Goal: Information Seeking & Learning: Learn about a topic

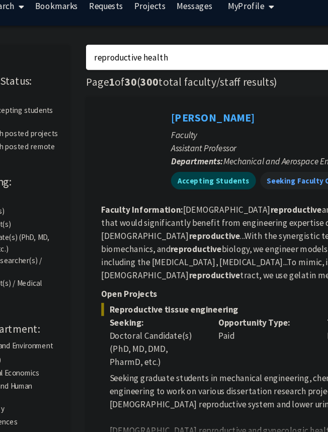
scroll to position [0, 62]
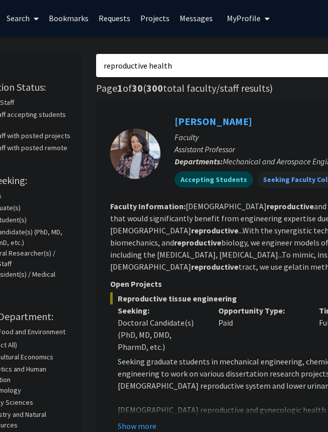
click at [200, 68] on input "reproductive health" at bounding box center [293, 65] width 395 height 23
type input "OBYn"
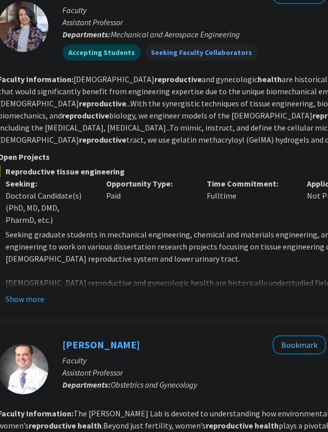
scroll to position [126, 139]
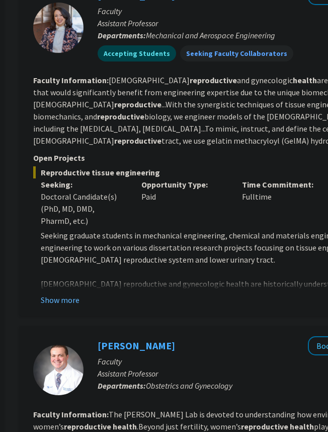
click at [68, 302] on button "Show more" at bounding box center [60, 300] width 39 height 12
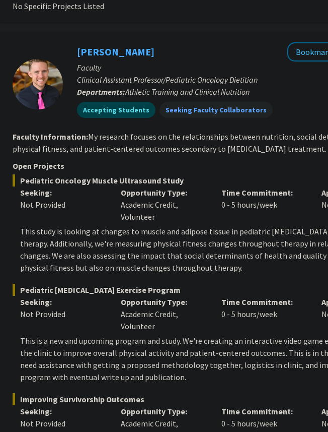
scroll to position [2590, 160]
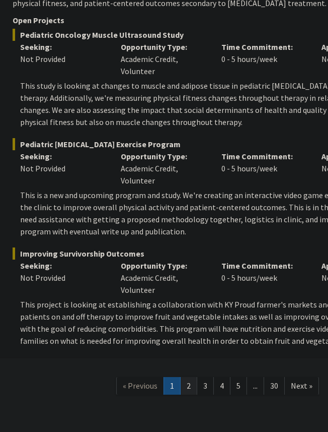
click at [190, 377] on link "2" at bounding box center [188, 386] width 17 height 18
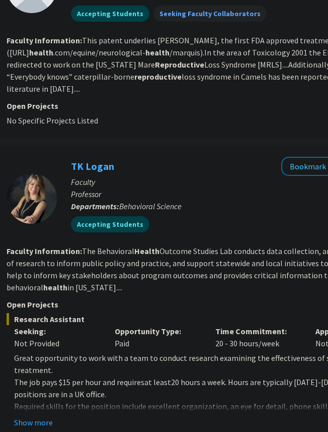
scroll to position [0, 166]
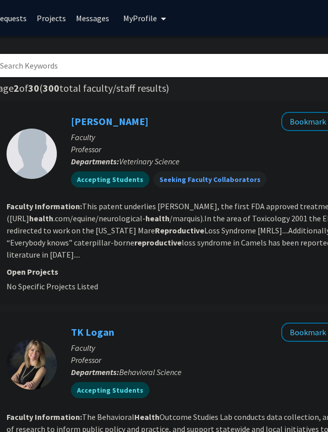
click at [66, 265] on p "Open Projects" at bounding box center [212, 271] width 410 height 12
click at [134, 245] on b "reproductive" at bounding box center [157, 242] width 47 height 10
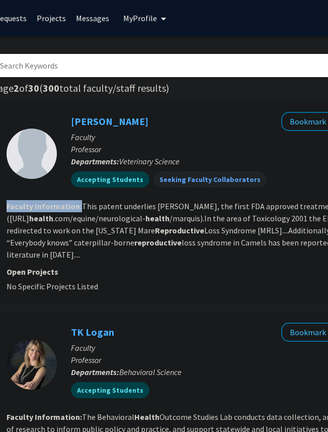
click at [134, 245] on b "reproductive" at bounding box center [157, 242] width 47 height 10
click at [165, 245] on fg-read-more "This patent underlies [PERSON_NAME], the first FDA approved treatment for EPM (…" at bounding box center [201, 230] width 389 height 58
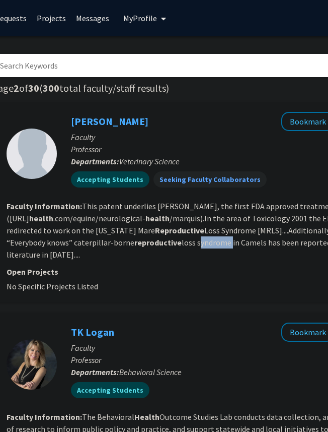
click at [165, 245] on fg-read-more "This patent underlies [PERSON_NAME], the first FDA approved treatment for EPM (…" at bounding box center [201, 230] width 389 height 58
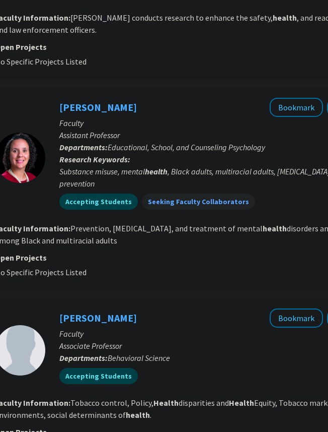
scroll to position [2164, 178]
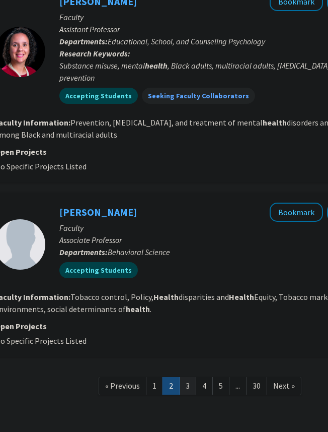
click at [186, 377] on link "3" at bounding box center [187, 386] width 17 height 18
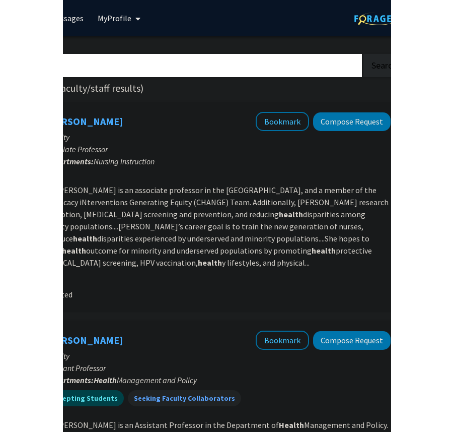
scroll to position [0, 104]
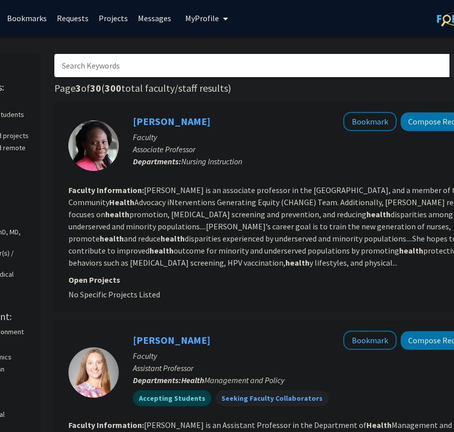
click at [319, 250] on fg-read-more "[PERSON_NAME] is an associate professor in the College of Nursing, and a member…" at bounding box center [272, 226] width 408 height 83
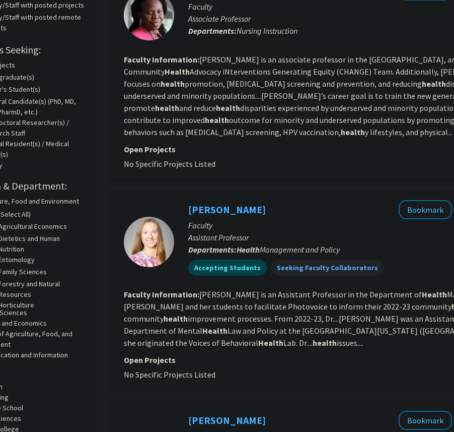
scroll to position [130, 48]
click at [328, 282] on div "[PERSON_NAME] Bookmark Compose Request Faculty Assistant Professor Departments:…" at bounding box center [355, 241] width 360 height 83
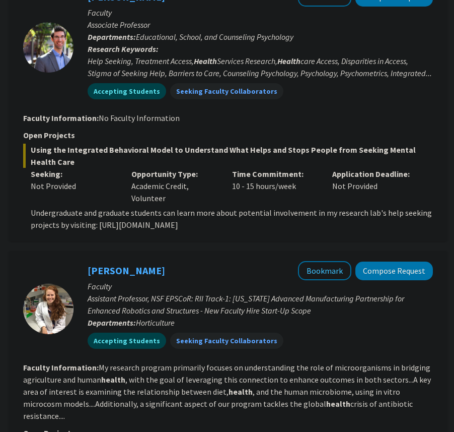
scroll to position [557, 149]
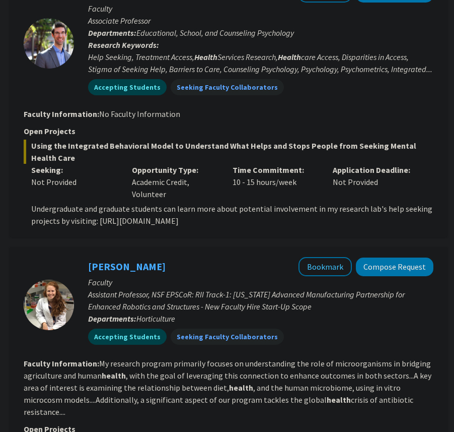
click at [328, 110] on section "Faculty Information: No Faculty Information" at bounding box center [229, 114] width 410 height 12
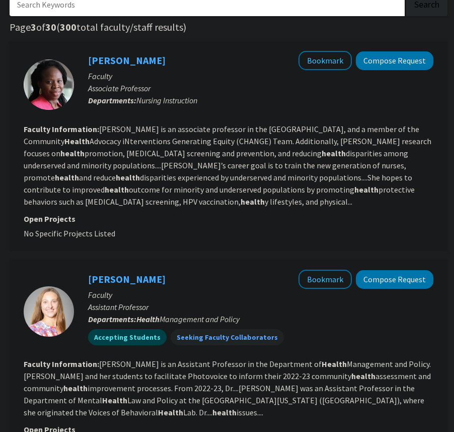
scroll to position [0, 149]
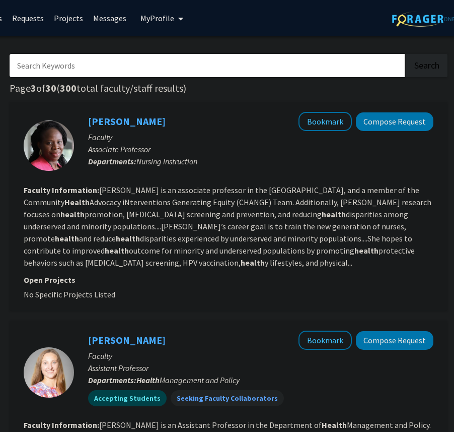
click at [195, 65] on input "Search Keywords" at bounding box center [207, 65] width 395 height 23
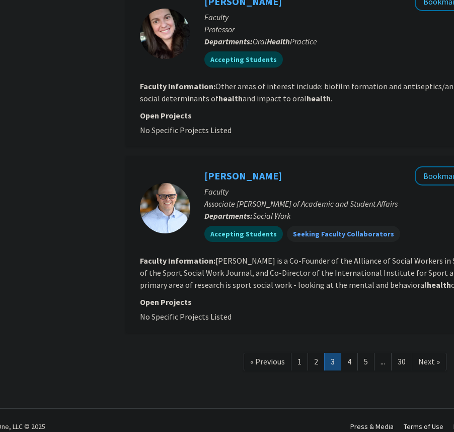
scroll to position [2309, 150]
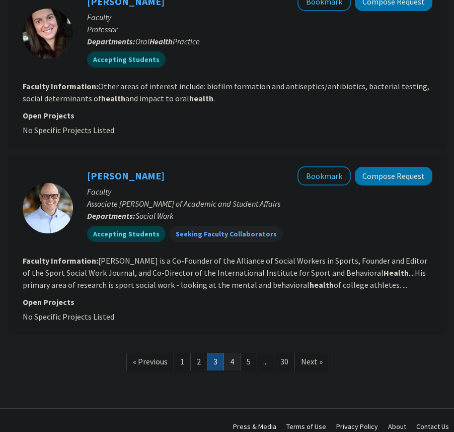
click at [231, 353] on link "4" at bounding box center [232, 361] width 17 height 18
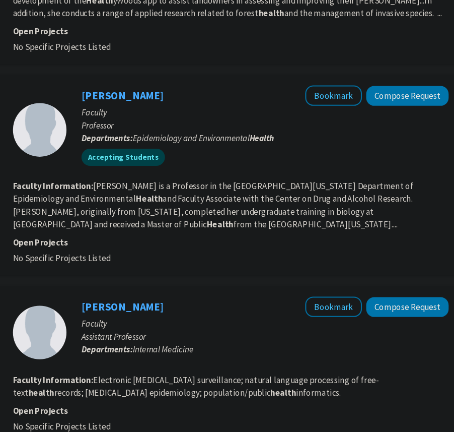
scroll to position [0, 150]
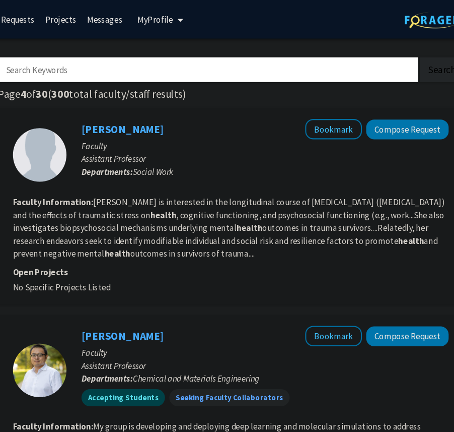
click at [129, 71] on input "Search Keywords" at bounding box center [206, 65] width 395 height 23
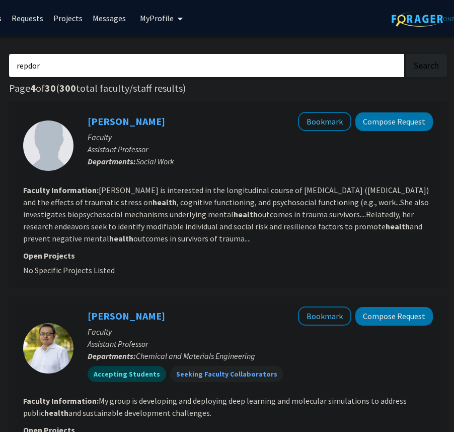
type input "repdo"
type input "p"
type input "reproductive"
type input "r"
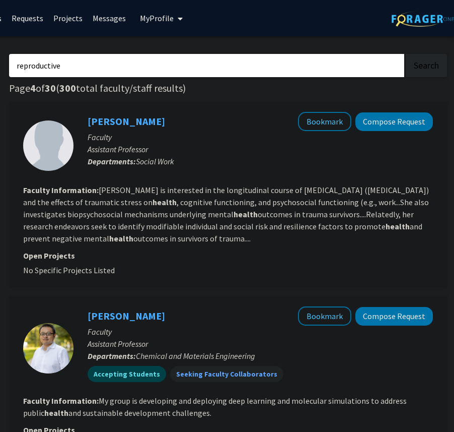
type input "reproductive"
click at [328, 54] on button "Search" at bounding box center [426, 65] width 41 height 23
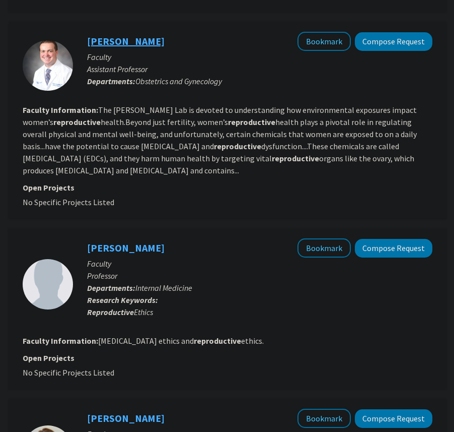
scroll to position [430, 150]
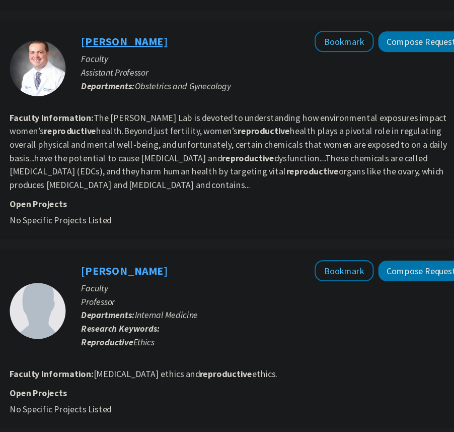
click at [144, 42] on link "[PERSON_NAME]" at bounding box center [127, 41] width 78 height 13
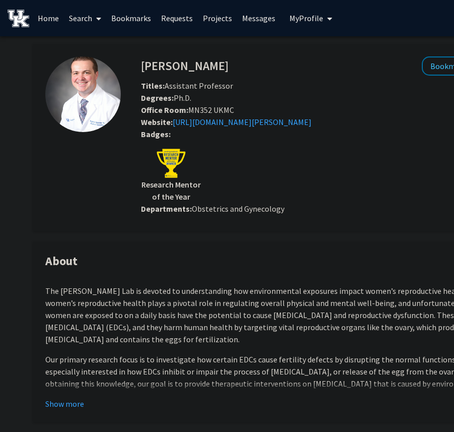
click at [68, 205] on fg-profile-picture at bounding box center [83, 137] width 76 height 162
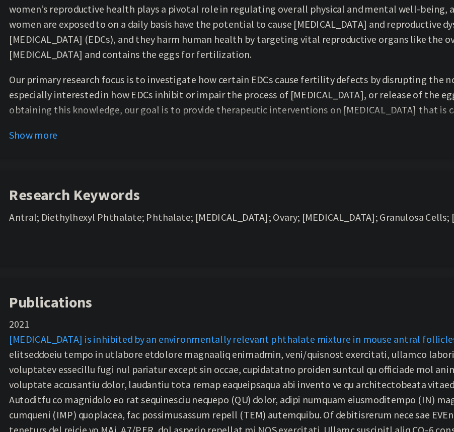
scroll to position [246, 1]
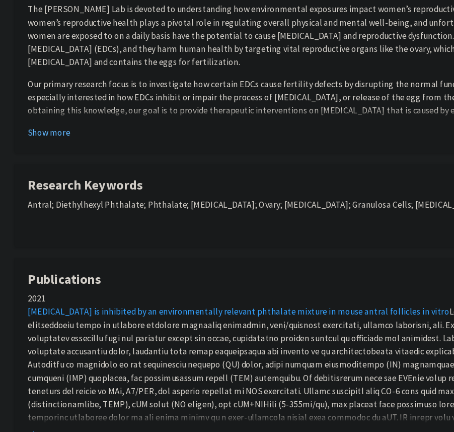
click at [68, 160] on button "Show more" at bounding box center [64, 158] width 39 height 12
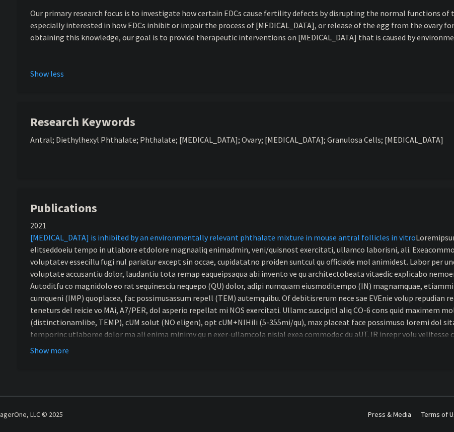
scroll to position [31, 15]
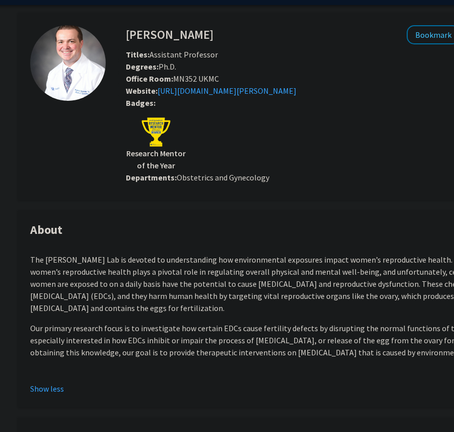
click at [182, 76] on span "Office Room: MN352 UKMC" at bounding box center [172, 79] width 93 height 10
drag, startPoint x: 182, startPoint y: 76, endPoint x: 246, endPoint y: 77, distance: 64.5
click at [246, 77] on div "Office Room: MN352 UKMC" at bounding box center [334, 79] width 433 height 12
click at [244, 78] on div "Office Room: MN352 UKMC" at bounding box center [334, 79] width 433 height 12
drag, startPoint x: 244, startPoint y: 78, endPoint x: 165, endPoint y: 78, distance: 79.1
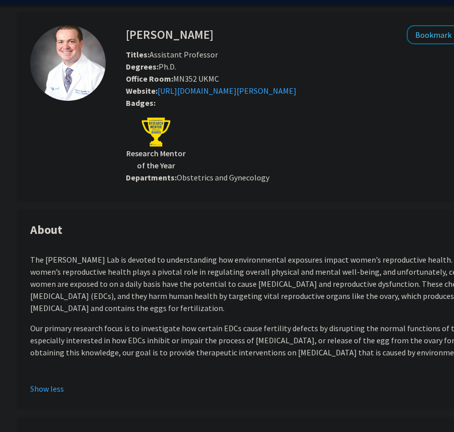
click at [165, 78] on div "Office Room: MN352 UKMC" at bounding box center [334, 79] width 433 height 12
click at [183, 77] on span "Office Room: MN352 UKMC" at bounding box center [172, 79] width 93 height 10
drag, startPoint x: 183, startPoint y: 77, endPoint x: 273, endPoint y: 81, distance: 90.7
click at [273, 81] on div "Office Room: MN352 UKMC" at bounding box center [334, 79] width 433 height 12
click at [238, 73] on div "Office Room: MN352 UKMC" at bounding box center [334, 79] width 433 height 12
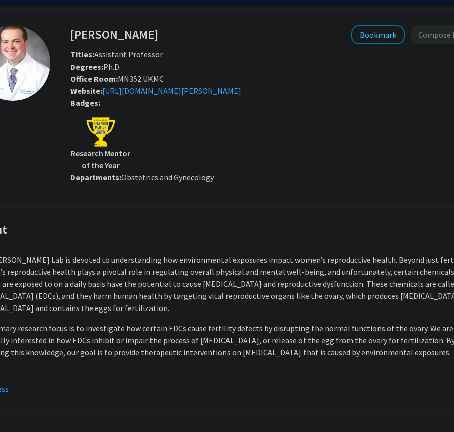
scroll to position [31, 0]
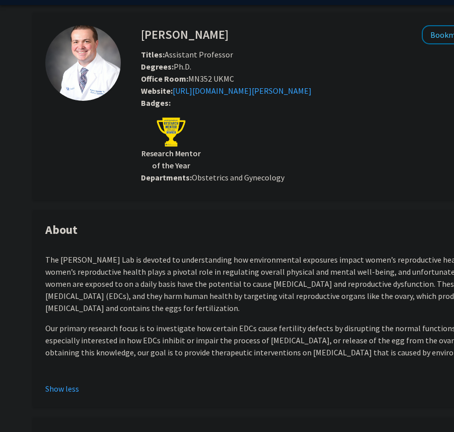
click at [160, 31] on h4 "[PERSON_NAME]" at bounding box center [185, 34] width 88 height 19
drag, startPoint x: 160, startPoint y: 31, endPoint x: 296, endPoint y: 41, distance: 136.4
click at [295, 40] on div "[PERSON_NAME] Bookmark Compose Request" at bounding box center [349, 34] width 433 height 19
copy h4 "[PERSON_NAME]"
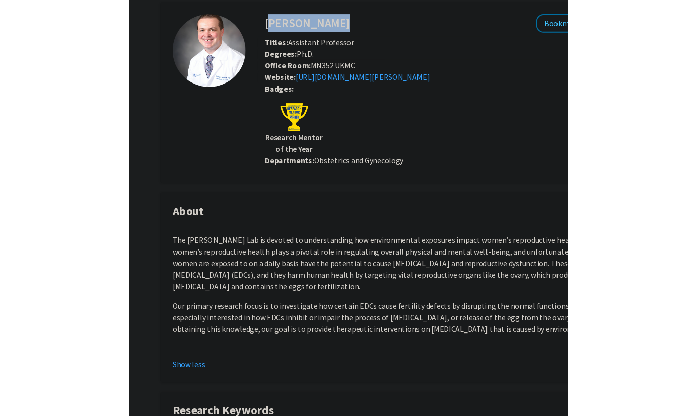
scroll to position [0, 0]
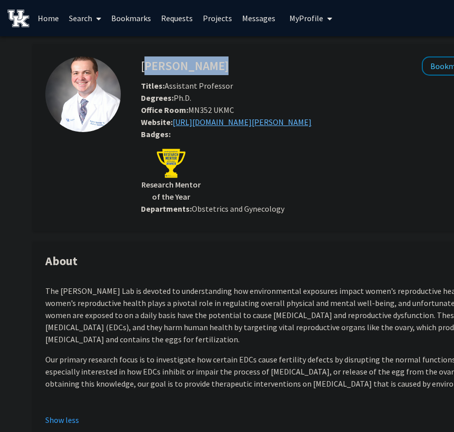
click at [228, 126] on link "[URL][DOMAIN_NAME][PERSON_NAME]" at bounding box center [242, 122] width 139 height 10
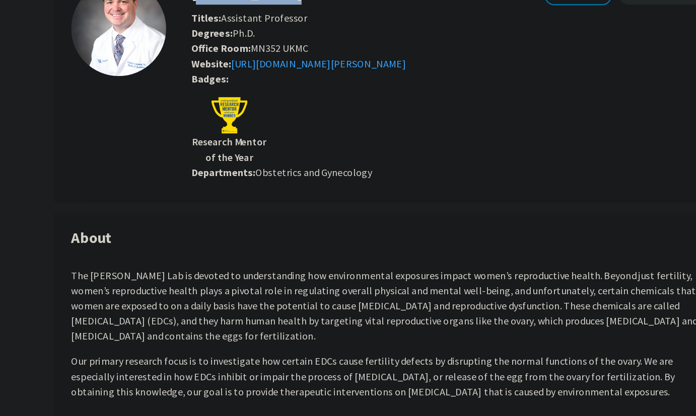
scroll to position [30, 0]
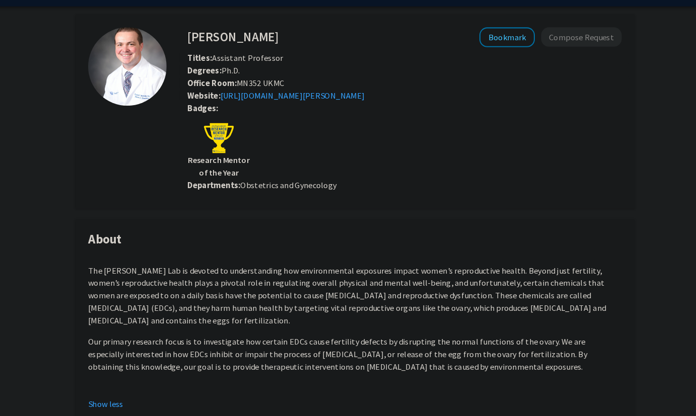
click at [248, 176] on span "Obstetrics and Gynecology" at bounding box center [284, 178] width 93 height 10
drag, startPoint x: 248, startPoint y: 176, endPoint x: 388, endPoint y: 176, distance: 139.5
click at [328, 176] on div "Departments: Obstetrics and Gynecology" at bounding box center [396, 178] width 418 height 12
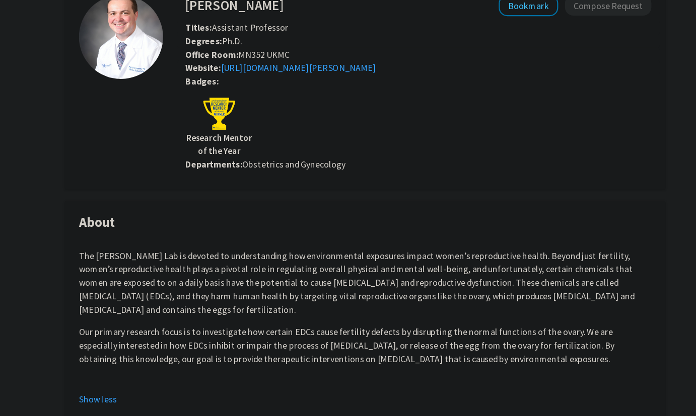
scroll to position [0, 0]
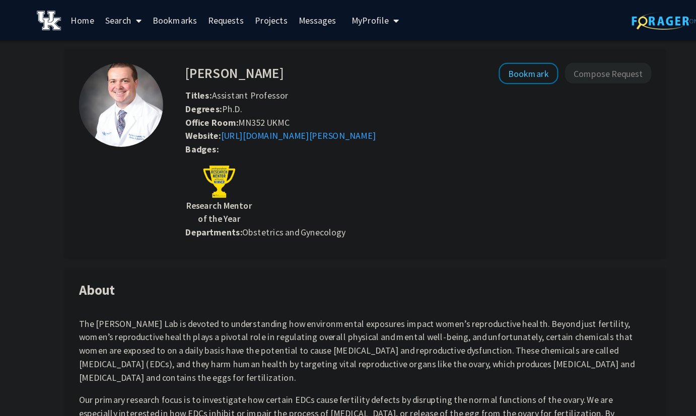
click at [242, 223] on fg-card "[PERSON_NAME] Bookmark Compose Request Titles: Assistant Professor Degrees: Ph.…" at bounding box center [348, 137] width 539 height 187
click at [242, 222] on fg-card "[PERSON_NAME] Bookmark Compose Request Titles: Assistant Professor Degrees: Ph.…" at bounding box center [348, 137] width 539 height 187
click at [263, 201] on div "Badges: Research Mentor of the Year" at bounding box center [395, 165] width 433 height 75
click at [260, 207] on span "Obstetrics and Gynecology" at bounding box center [284, 208] width 93 height 10
drag, startPoint x: 260, startPoint y: 207, endPoint x: 333, endPoint y: 207, distance: 73.0
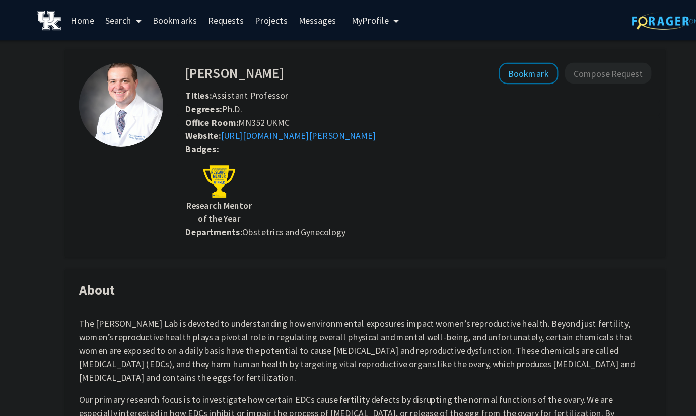
click at [328, 207] on div "Departments: Obstetrics and Gynecology" at bounding box center [396, 208] width 418 height 12
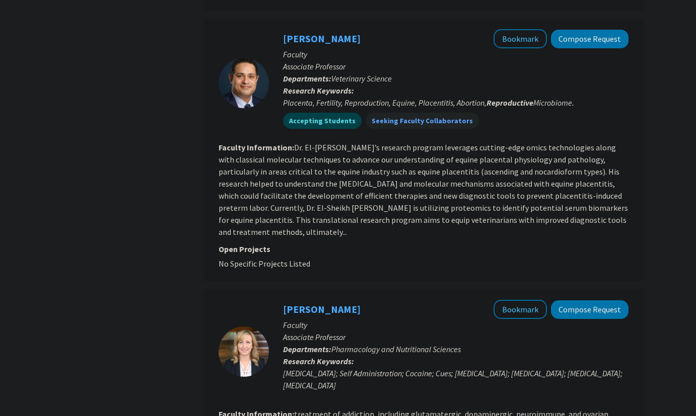
scroll to position [981, 0]
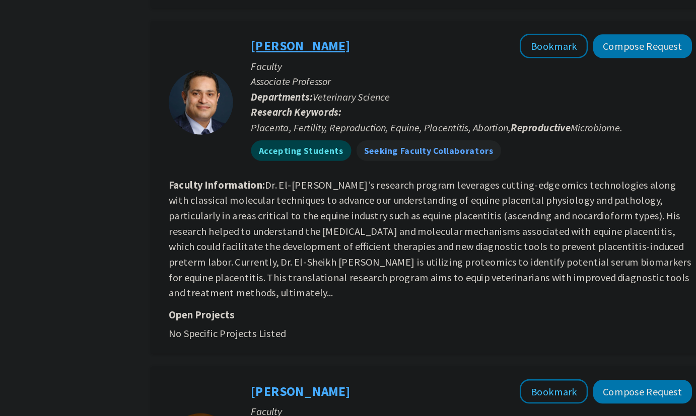
click at [328, 36] on link "[PERSON_NAME]" at bounding box center [322, 40] width 78 height 13
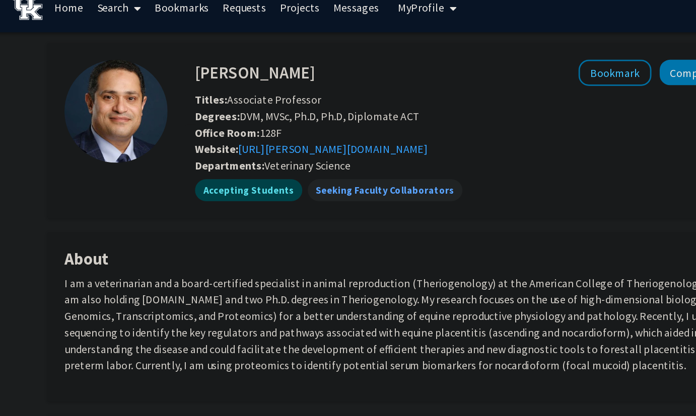
click at [215, 60] on h4 "[PERSON_NAME]" at bounding box center [231, 65] width 88 height 19
drag, startPoint x: 215, startPoint y: 60, endPoint x: 284, endPoint y: 61, distance: 68.5
click at [274, 62] on h4 "[PERSON_NAME]" at bounding box center [231, 65] width 88 height 19
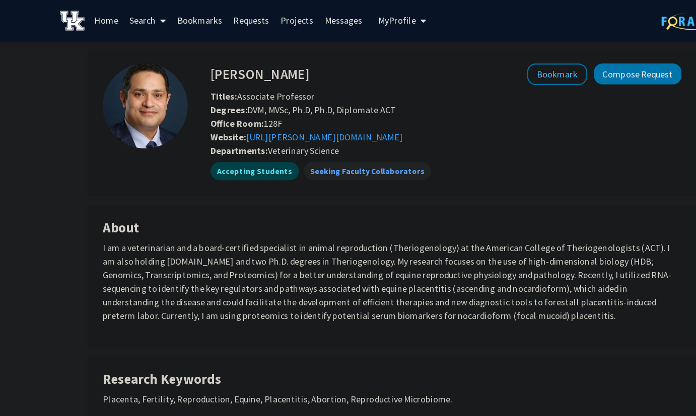
click at [227, 260] on p "I am a veterinarian and a board-certified specialist in animal reproduction (Th…" at bounding box center [348, 250] width 514 height 73
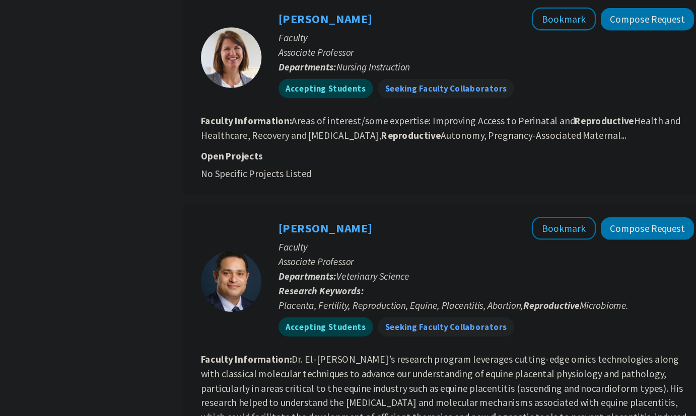
scroll to position [831, 0]
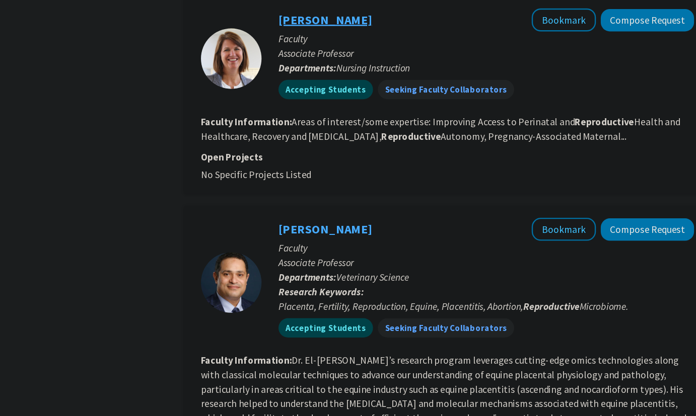
click at [328, 20] on link "[PERSON_NAME]" at bounding box center [322, 16] width 78 height 13
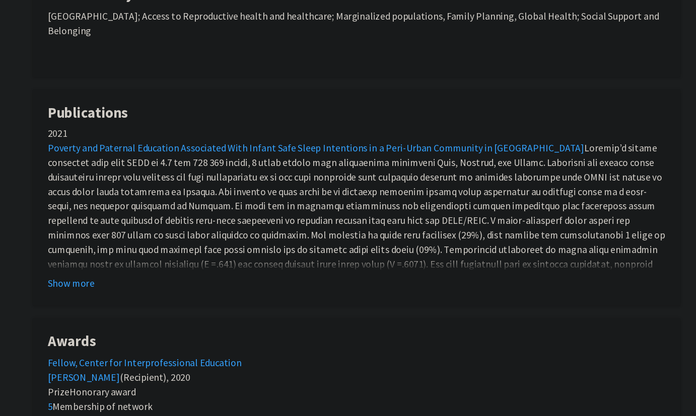
scroll to position [397, 0]
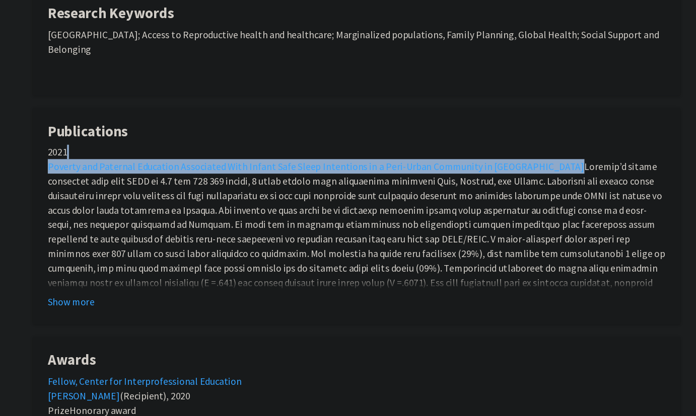
scroll to position [379, 0]
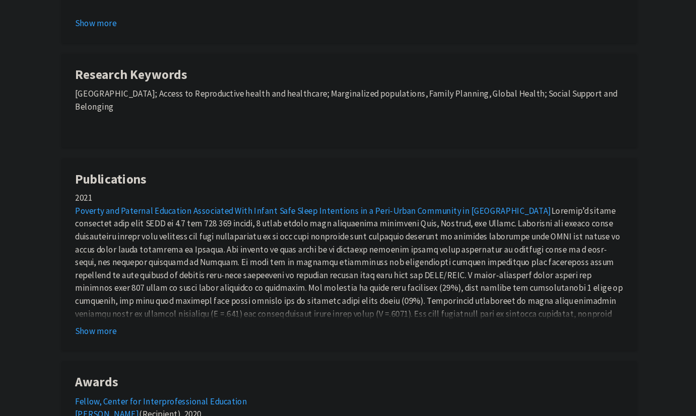
scroll to position [307, 0]
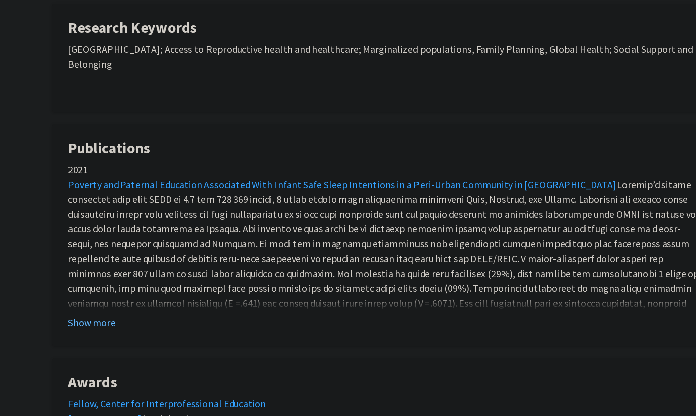
click at [126, 320] on button "Show more" at bounding box center [110, 326] width 39 height 12
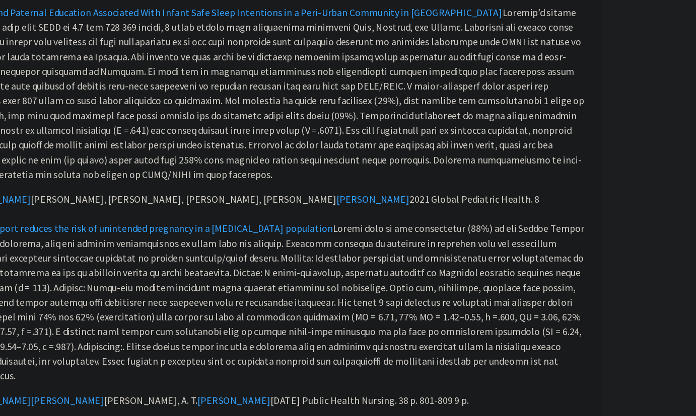
scroll to position [437, 0]
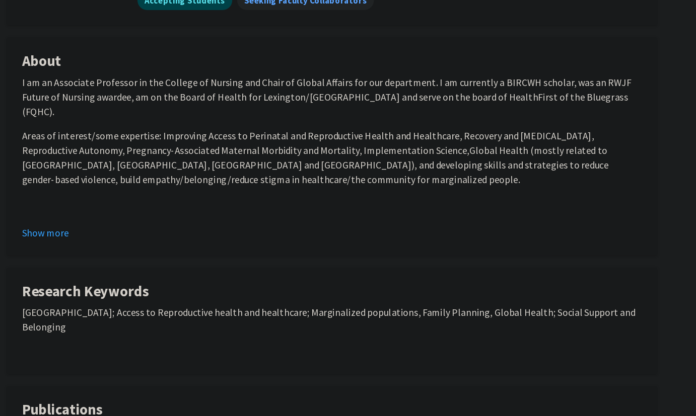
scroll to position [0, 0]
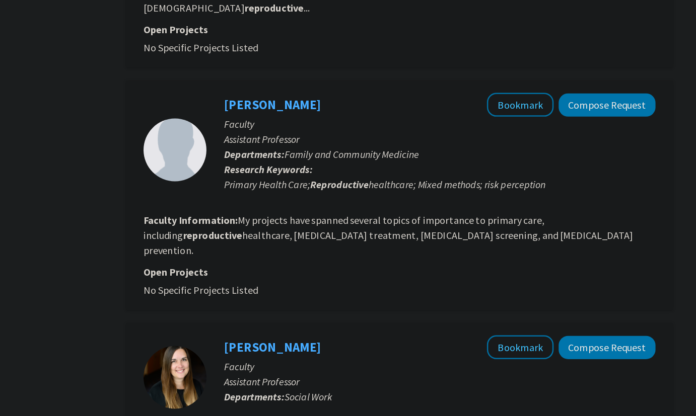
scroll to position [1359, 0]
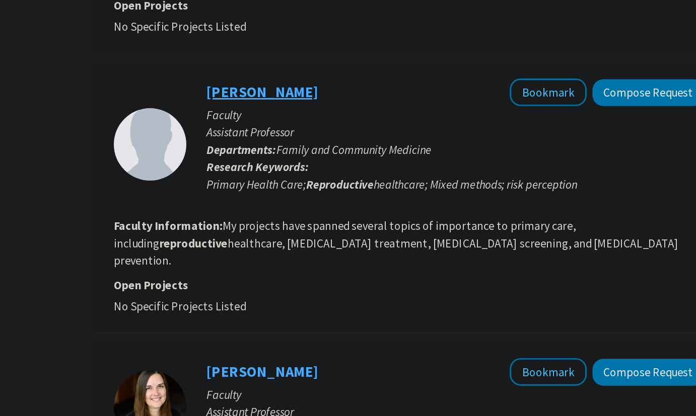
click at [328, 134] on link "[PERSON_NAME]" at bounding box center [322, 140] width 78 height 13
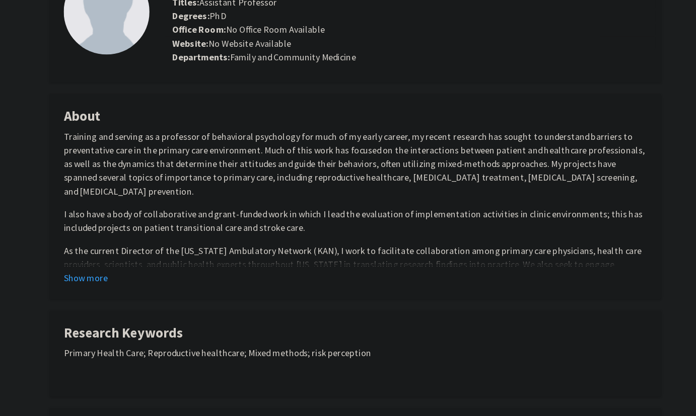
scroll to position [84, 0]
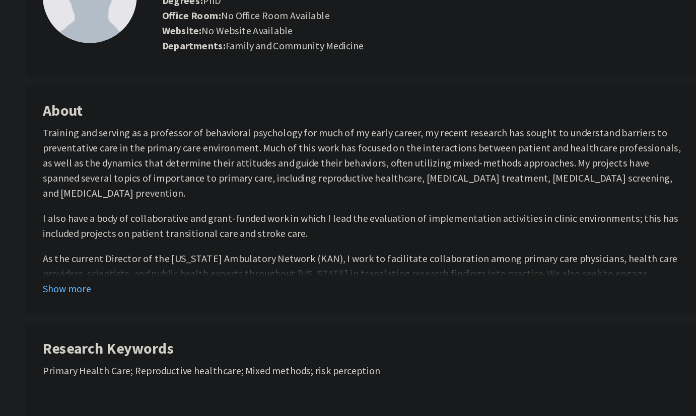
click at [117, 248] on button "Show more" at bounding box center [110, 245] width 39 height 12
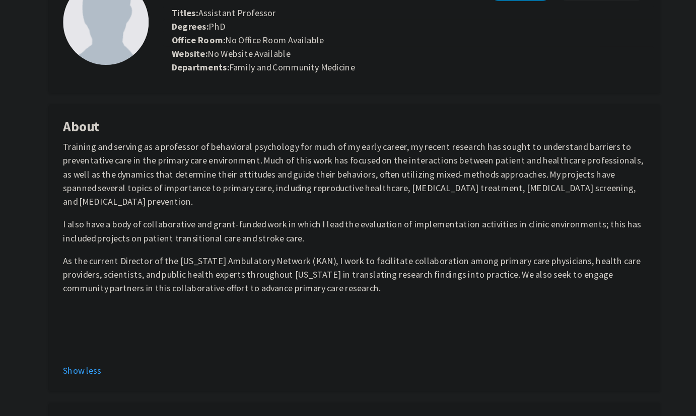
scroll to position [43, 0]
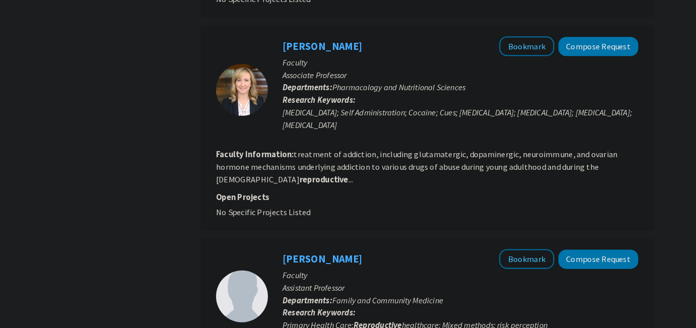
scroll to position [2051, 0]
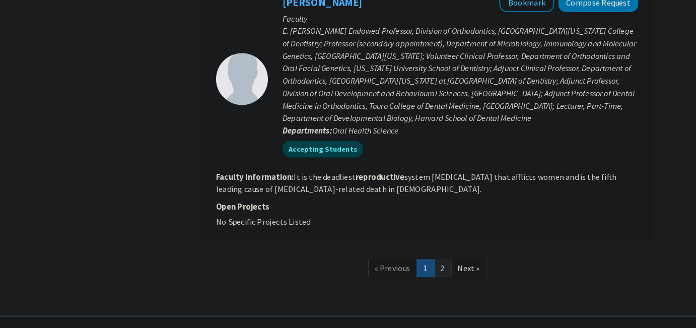
click at [328, 261] on link "2" at bounding box center [438, 270] width 17 height 18
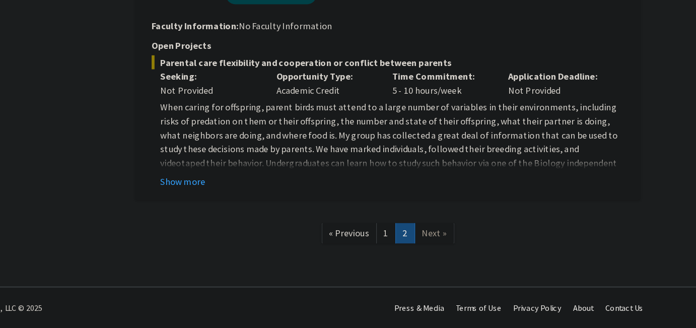
scroll to position [533, 0]
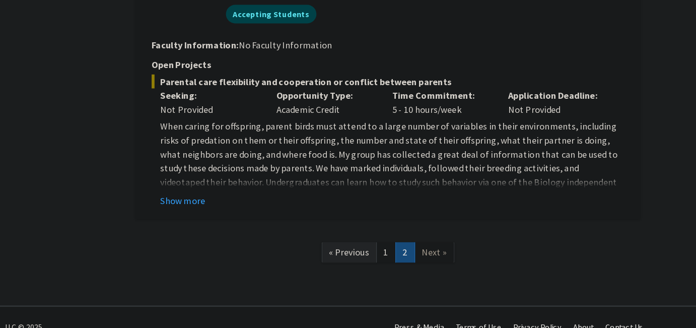
click at [328, 250] on link "« Previous" at bounding box center [390, 246] width 48 height 18
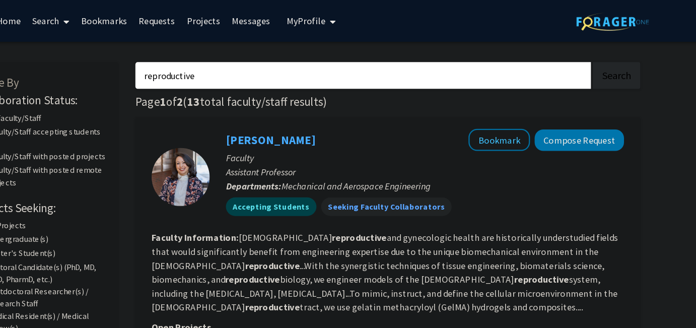
click at [273, 69] on input "reproductive" at bounding box center [401, 65] width 395 height 23
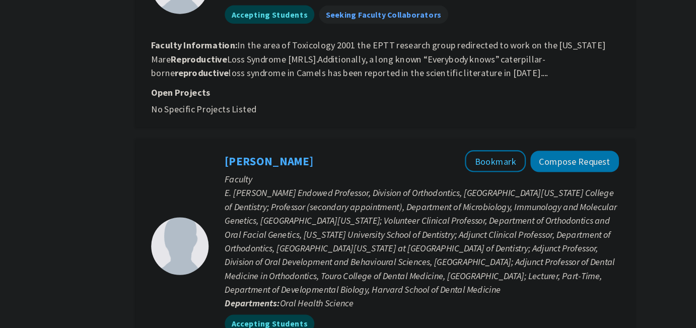
scroll to position [2051, 0]
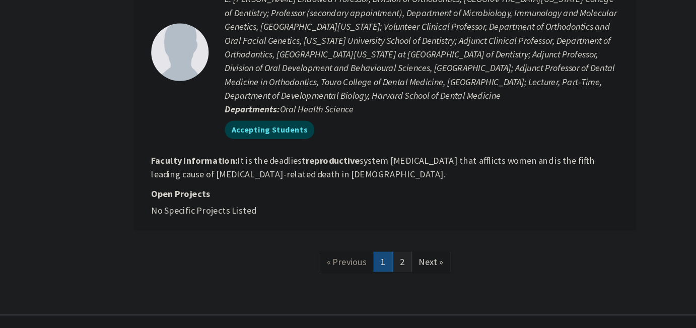
click at [328, 261] on link "2" at bounding box center [438, 270] width 17 height 18
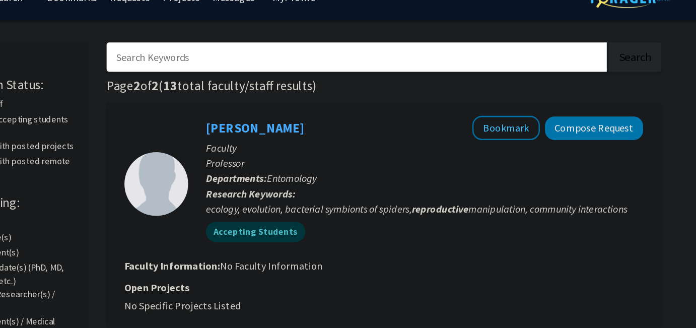
click at [328, 205] on div "Accepting Students" at bounding box center [455, 203] width 349 height 20
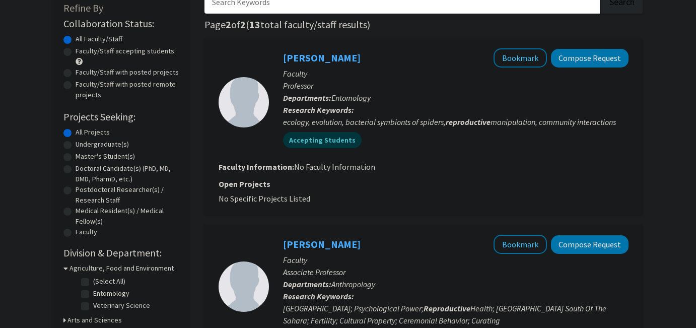
scroll to position [21, 0]
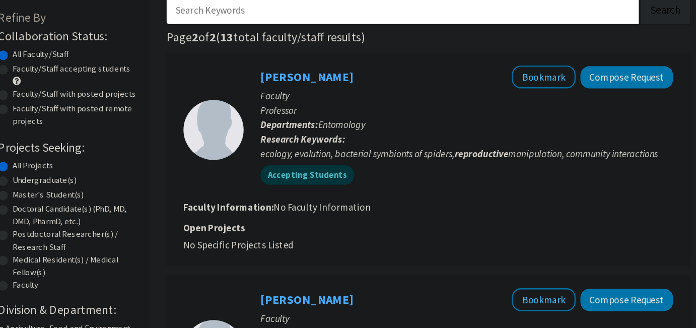
click at [328, 173] on div "Accepting Students" at bounding box center [455, 182] width 349 height 20
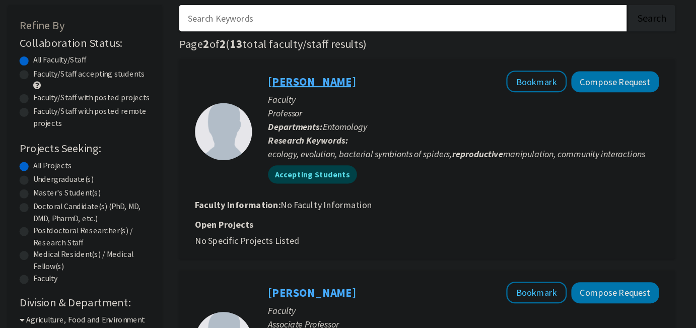
click at [328, 101] on link "[PERSON_NAME]" at bounding box center [322, 100] width 78 height 13
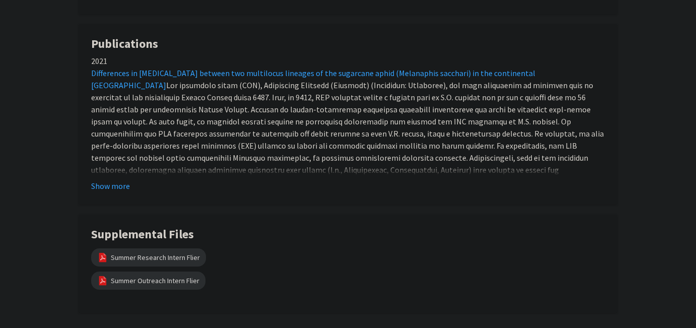
scroll to position [167, 0]
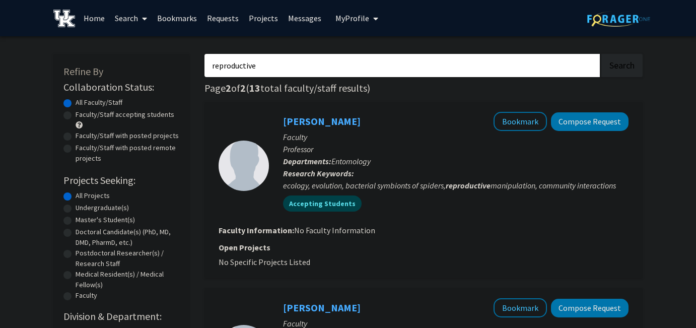
scroll to position [533, 0]
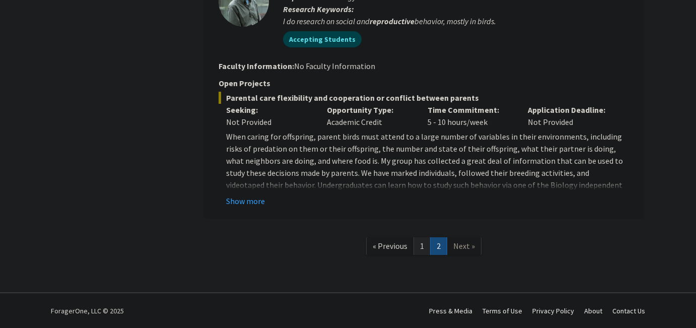
click at [328, 248] on link "1" at bounding box center [421, 246] width 17 height 18
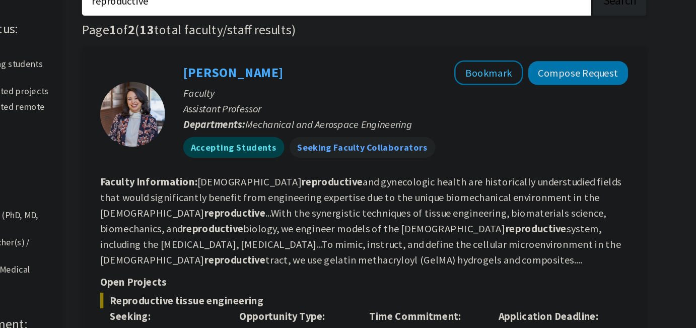
click at [328, 268] on section "Faculty Information: [DEMOGRAPHIC_DATA] reproductive and gynecologic health are…" at bounding box center [424, 236] width 410 height 73
click at [328, 261] on section "Faculty Information: [DEMOGRAPHIC_DATA] reproductive and gynecologic health are…" at bounding box center [424, 236] width 410 height 73
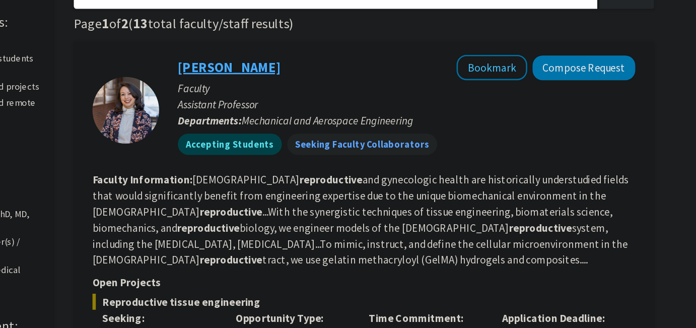
click at [328, 120] on link "[PERSON_NAME]" at bounding box center [322, 121] width 78 height 13
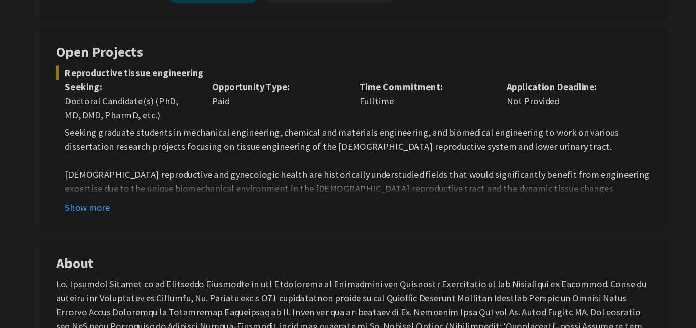
scroll to position [48, 0]
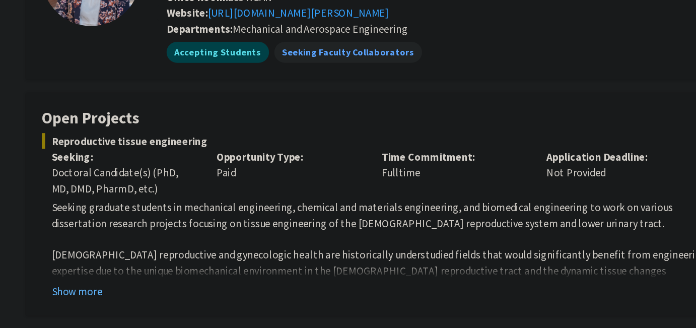
click at [124, 290] on button "Show more" at bounding box center [118, 287] width 39 height 12
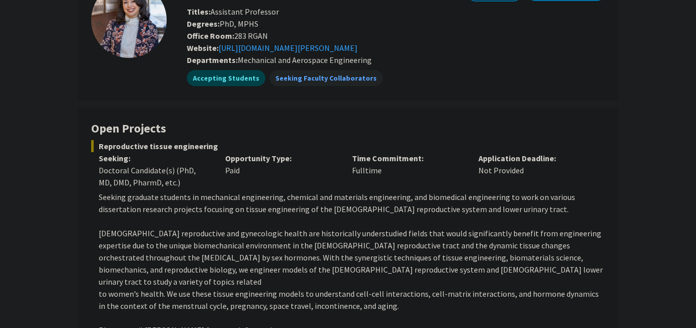
scroll to position [0, 0]
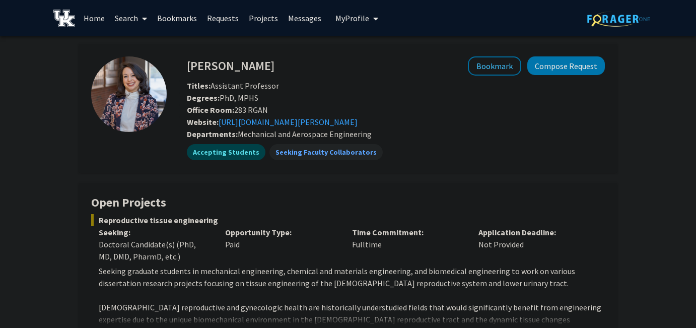
scroll to position [2, 0]
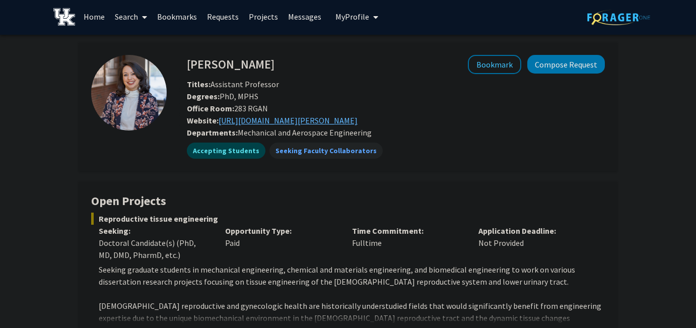
click at [311, 122] on link "[URL][DOMAIN_NAME][PERSON_NAME]" at bounding box center [288, 120] width 139 height 10
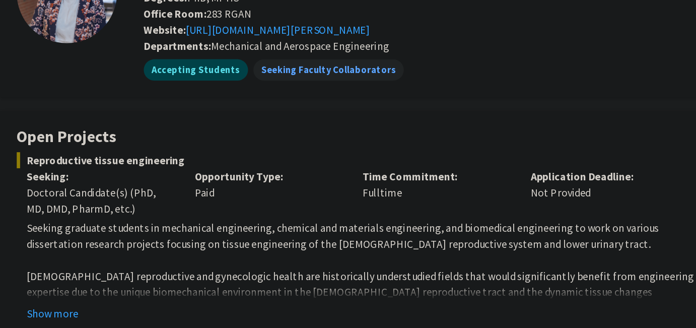
scroll to position [47, 0]
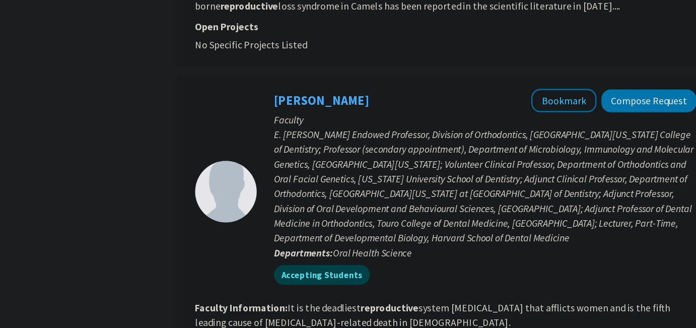
scroll to position [1974, 0]
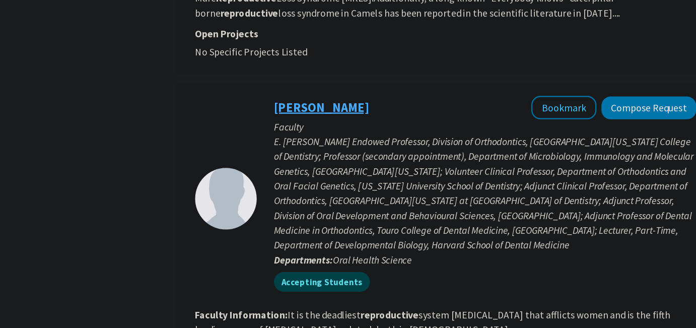
click at [328, 82] on link "[PERSON_NAME]" at bounding box center [322, 88] width 78 height 13
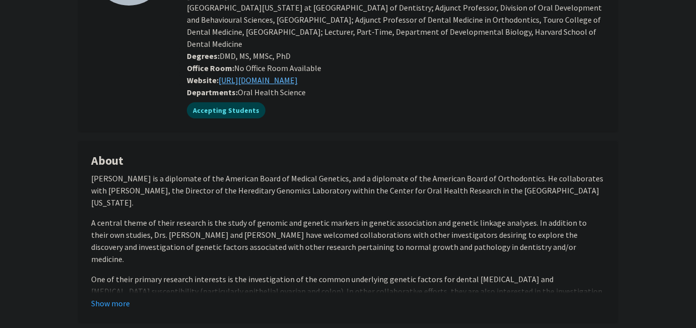
scroll to position [204, 0]
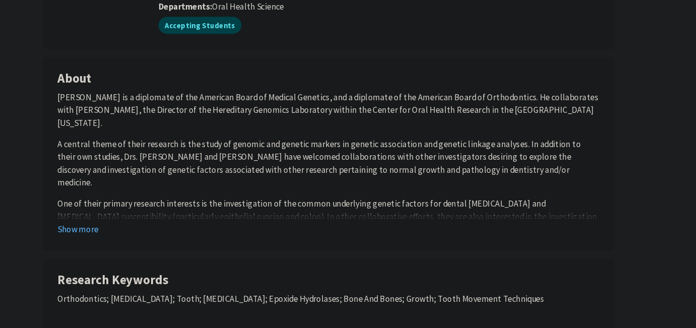
click at [120, 219] on button "Show more" at bounding box center [110, 225] width 39 height 12
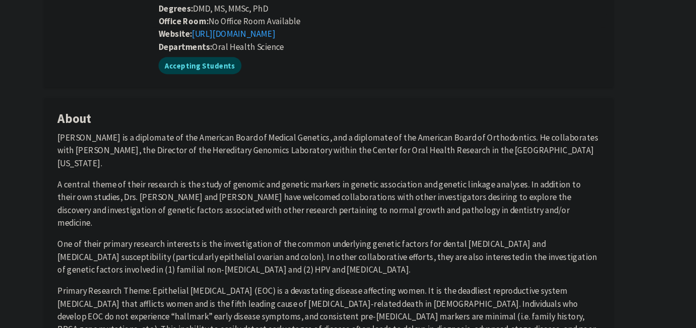
scroll to position [0, 0]
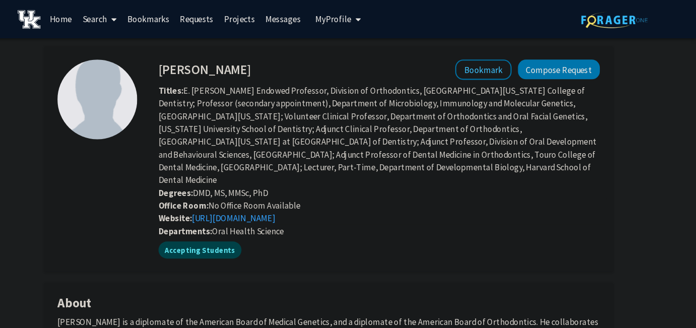
click at [218, 63] on h4 "[PERSON_NAME]" at bounding box center [231, 65] width 88 height 19
click at [220, 152] on div "Titles: E. [PERSON_NAME] Endowed Professor, Division of Orthodontics, [GEOGRAPH…" at bounding box center [395, 128] width 433 height 97
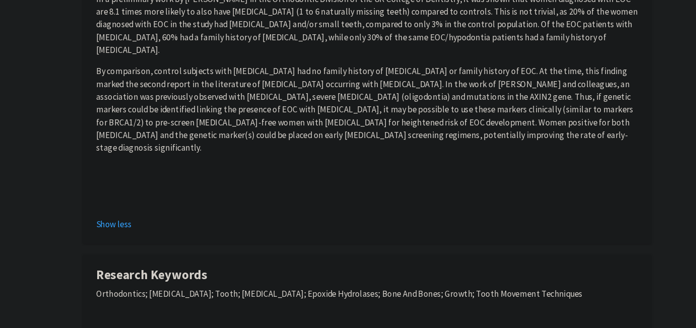
scroll to position [623, 0]
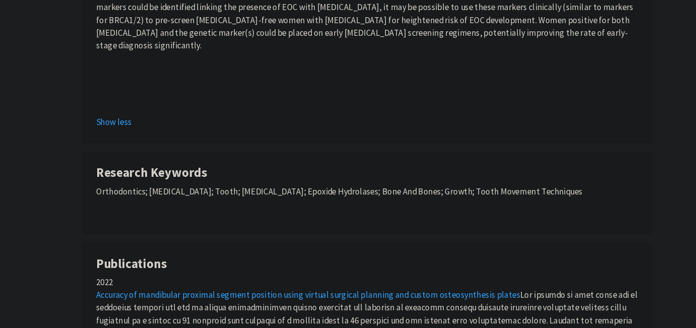
click at [233, 192] on div "Orthodontics; [MEDICAL_DATA]; Tooth; [MEDICAL_DATA]; Epoxide Hydrolases; Bone A…" at bounding box center [348, 208] width 514 height 32
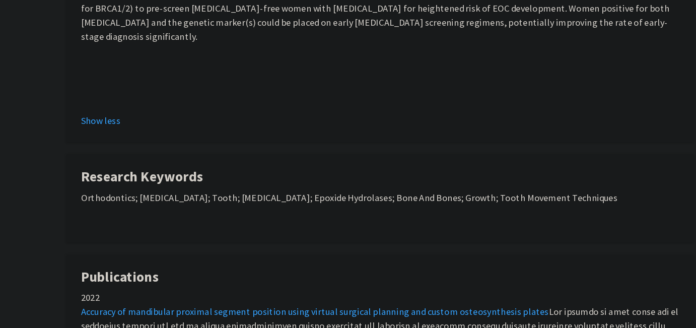
click at [233, 192] on div "Orthodontics; [MEDICAL_DATA]; Tooth; [MEDICAL_DATA]; Epoxide Hydrolases; Bone A…" at bounding box center [348, 208] width 514 height 32
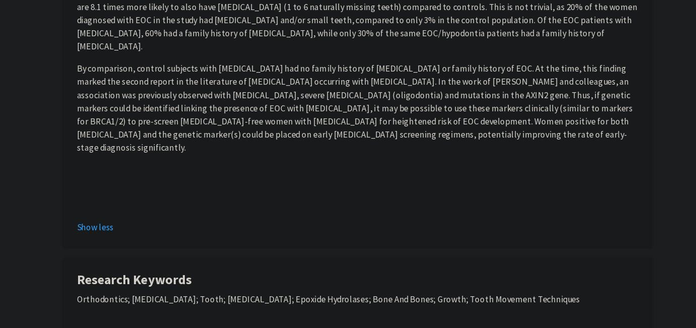
scroll to position [537, 0]
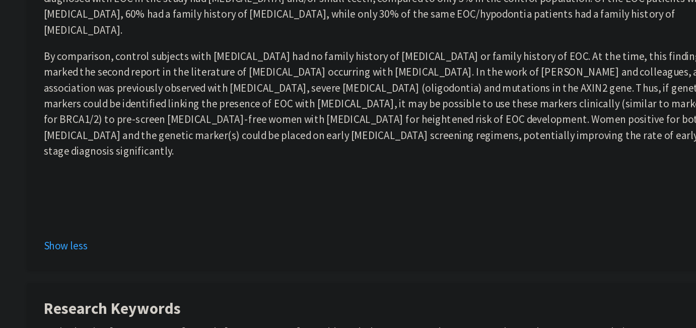
click at [203, 279] on div "Orthodontics; [MEDICAL_DATA]; Tooth; [MEDICAL_DATA]; Epoxide Hydrolases; Bone A…" at bounding box center [348, 295] width 514 height 32
drag, startPoint x: 203, startPoint y: 234, endPoint x: 376, endPoint y: 234, distance: 172.7
click at [328, 279] on div "Orthodontics; [MEDICAL_DATA]; Tooth; [MEDICAL_DATA]; Epoxide Hydrolases; Bone A…" at bounding box center [348, 295] width 514 height 32
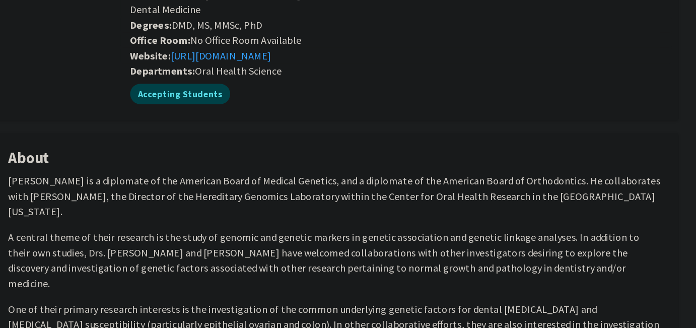
scroll to position [181, 0]
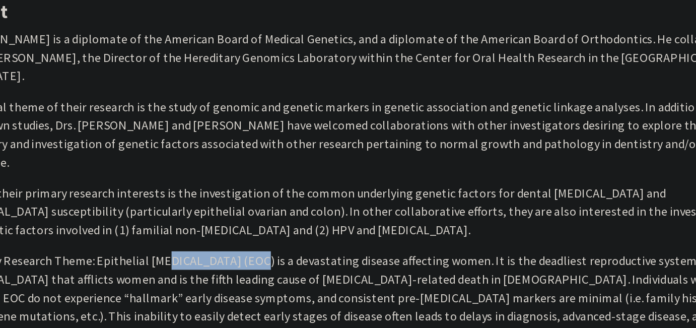
drag, startPoint x: 224, startPoint y: 249, endPoint x: 298, endPoint y: 246, distance: 74.6
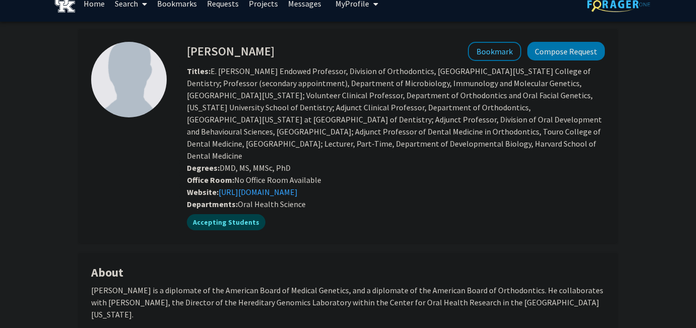
scroll to position [0, 0]
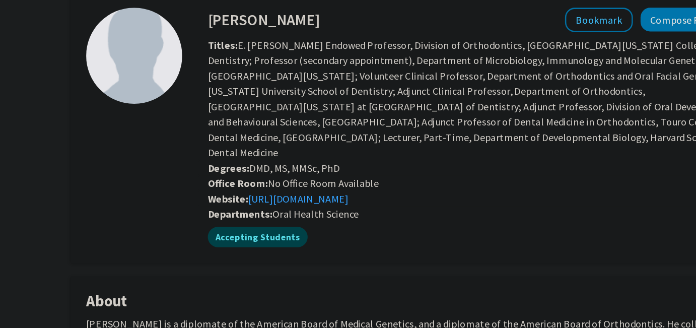
click at [302, 176] on div "Degrees: DMD, MS, MMSc, PhD" at bounding box center [395, 182] width 433 height 12
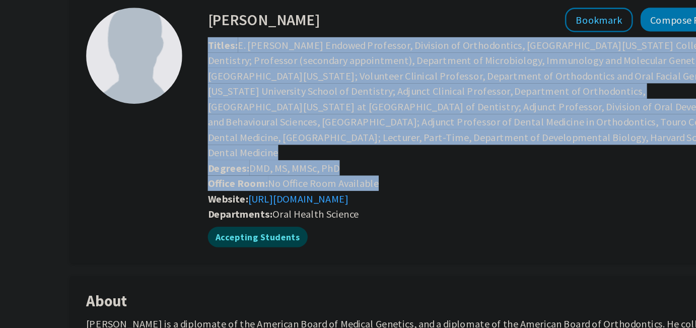
click at [302, 176] on div "Degrees: DMD, MS, MMSc, PhD" at bounding box center [395, 182] width 433 height 12
click at [286, 177] on span "Degrees: DMD, MS, MMSc, PhD" at bounding box center [239, 182] width 104 height 10
click at [285, 189] on span "Office Room: No Office Room Available" at bounding box center [254, 194] width 134 height 10
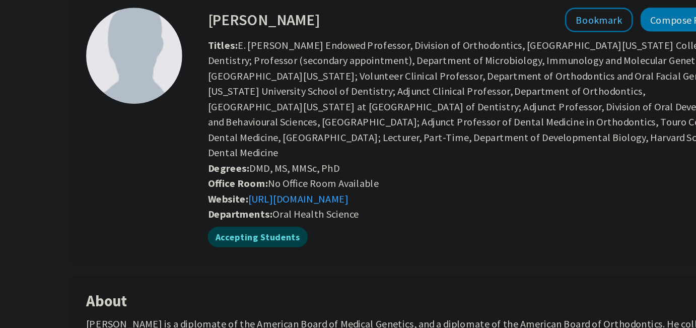
click at [280, 214] on span "Oral Health Science" at bounding box center [272, 219] width 68 height 10
drag, startPoint x: 280, startPoint y: 207, endPoint x: 235, endPoint y: 207, distance: 45.3
click at [235, 213] on div "Departments: Oral Health Science" at bounding box center [396, 219] width 418 height 12
click at [235, 214] on b "Departments:" at bounding box center [212, 219] width 51 height 10
click at [242, 214] on span "Oral Health Science" at bounding box center [272, 219] width 68 height 10
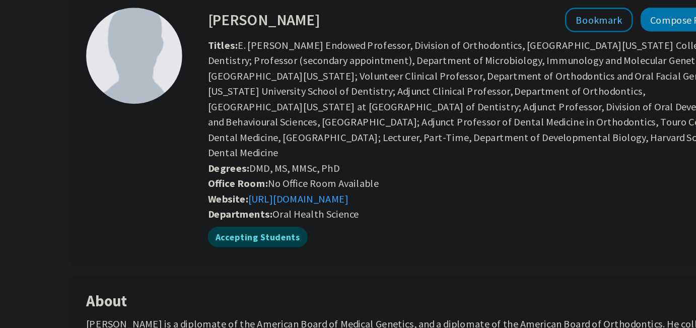
drag, startPoint x: 242, startPoint y: 207, endPoint x: 338, endPoint y: 207, distance: 96.2
click at [328, 213] on div "Departments: Oral Health Science" at bounding box center [396, 219] width 418 height 12
click at [298, 214] on span "Oral Health Science" at bounding box center [272, 219] width 68 height 10
drag, startPoint x: 298, startPoint y: 207, endPoint x: 252, endPoint y: 207, distance: 45.8
click at [252, 214] on span "Oral Health Science" at bounding box center [272, 219] width 68 height 10
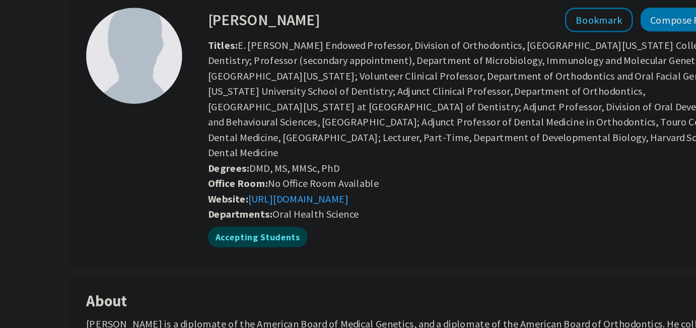
click at [252, 214] on span "Oral Health Science" at bounding box center [272, 219] width 68 height 10
click at [245, 214] on span "Oral Health Science" at bounding box center [272, 219] width 68 height 10
drag, startPoint x: 245, startPoint y: 207, endPoint x: 343, endPoint y: 208, distance: 98.2
click at [328, 213] on div "Departments: Oral Health Science" at bounding box center [396, 219] width 418 height 12
click at [328, 144] on span "Titles: E. [PERSON_NAME] Endowed Professor, Division of Orthodontics, [GEOGRAPH…" at bounding box center [394, 128] width 415 height 95
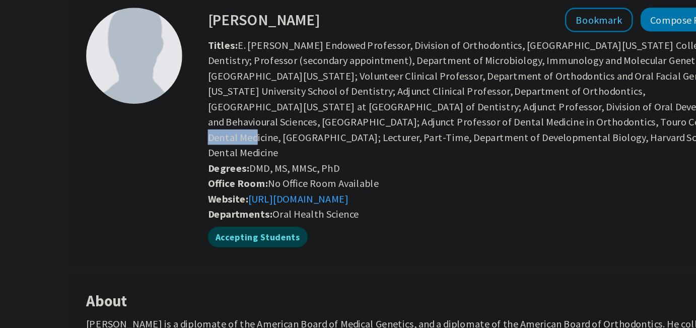
click at [328, 144] on span "Titles: E. [PERSON_NAME] Endowed Professor, Division of Orthodontics, [GEOGRAPH…" at bounding box center [394, 128] width 415 height 95
click at [328, 152] on div "Titles: E. [PERSON_NAME] Endowed Professor, Division of Orthodontics, [GEOGRAPH…" at bounding box center [395, 128] width 433 height 97
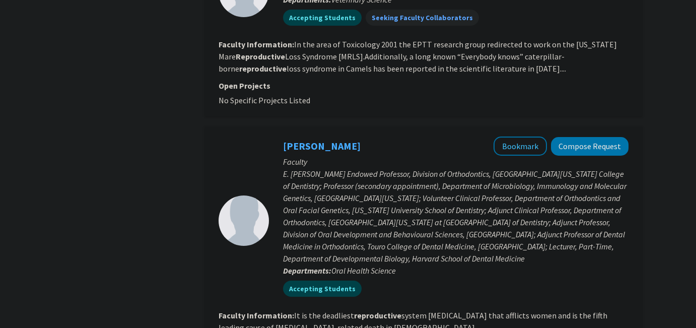
scroll to position [2051, 0]
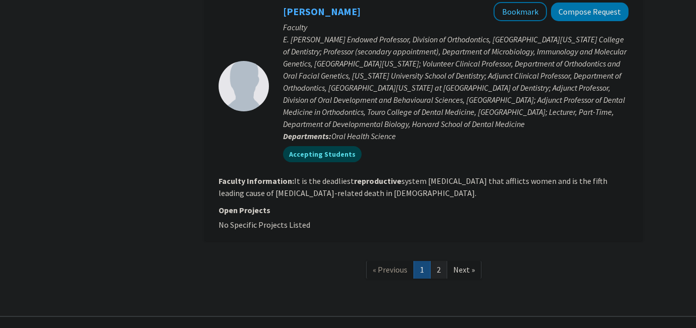
click at [328, 261] on link "2" at bounding box center [438, 270] width 17 height 18
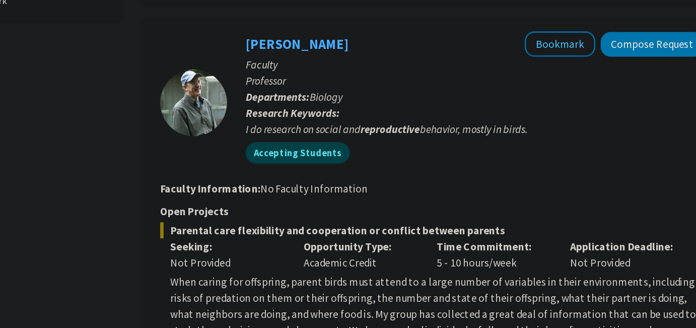
scroll to position [423, 0]
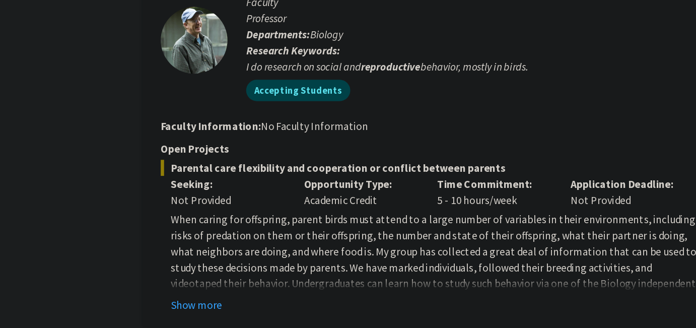
click at [328, 133] on b "reproductive" at bounding box center [392, 130] width 45 height 10
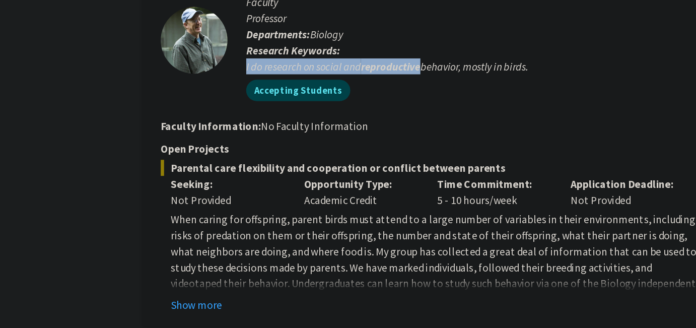
click at [328, 133] on b "reproductive" at bounding box center [392, 130] width 45 height 10
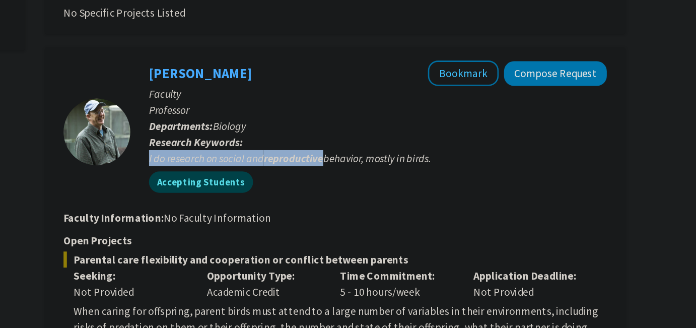
scroll to position [433, 0]
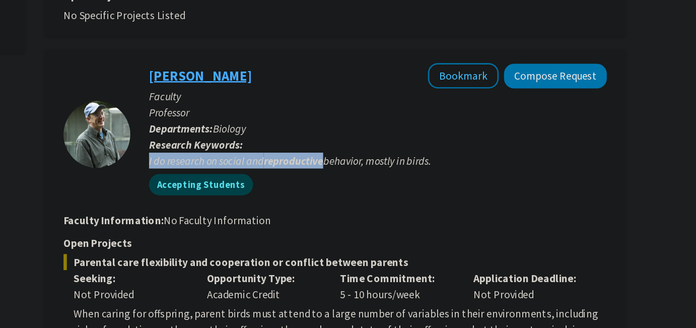
click at [328, 59] on link "[PERSON_NAME]" at bounding box center [322, 57] width 78 height 13
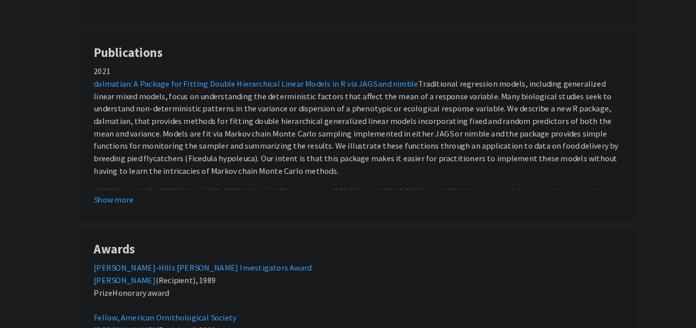
scroll to position [583, 0]
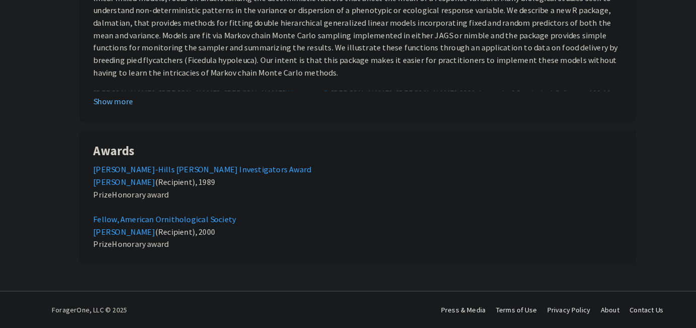
click at [119, 107] on button "Show more" at bounding box center [110, 108] width 39 height 12
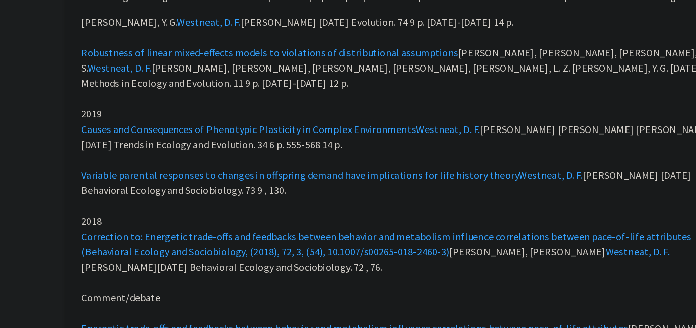
scroll to position [1467, 0]
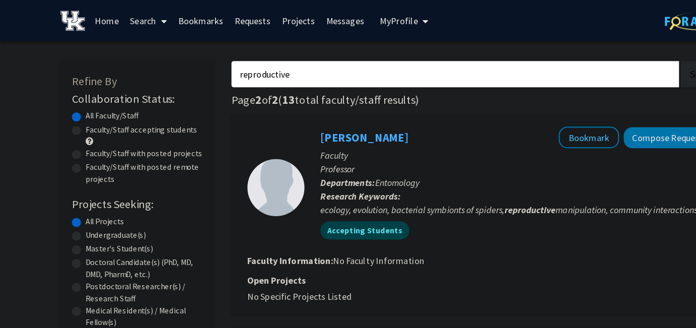
click at [314, 67] on input "reproductive" at bounding box center [401, 65] width 395 height 23
click at [315, 67] on input "reproductive" at bounding box center [401, 65] width 395 height 23
click at [328, 54] on button "Search" at bounding box center [621, 65] width 41 height 23
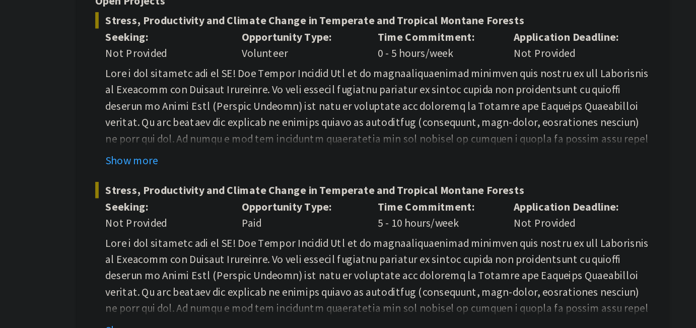
scroll to position [1790, 0]
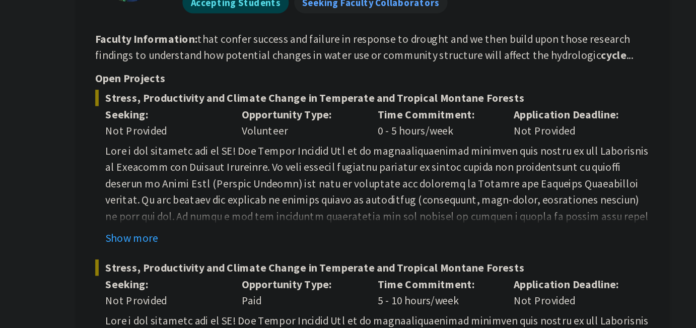
click at [328, 108] on p at bounding box center [427, 165] width 402 height 121
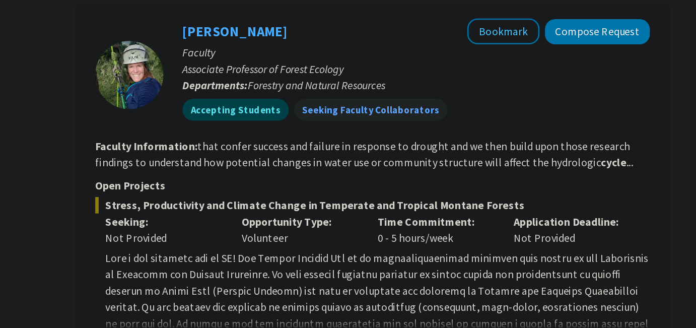
click at [328, 109] on fg-read-more "that confer success and failure in response to drought and we then build upon t…" at bounding box center [417, 114] width 397 height 22
click at [328, 115] on fg-read-more "that confer success and failure in response to drought and we then build upon t…" at bounding box center [417, 114] width 397 height 22
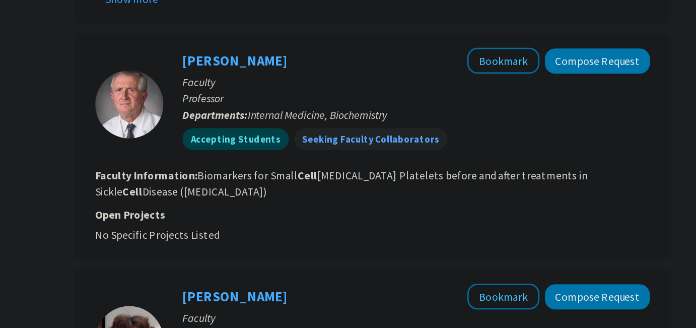
scroll to position [2171, 0]
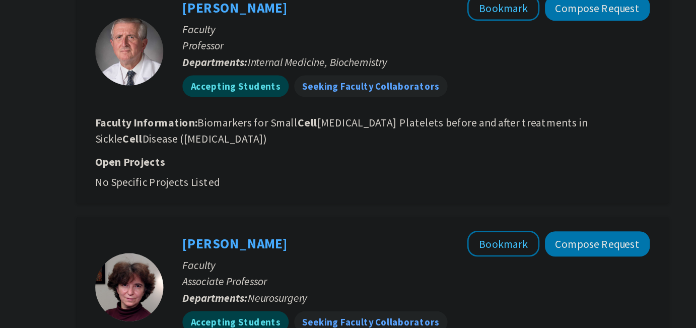
click at [328, 195] on fg-search-faculty "[PERSON_NAME] Bookmark Compose Request Faculty Professor Departments: Internal …" at bounding box center [424, 154] width 410 height 144
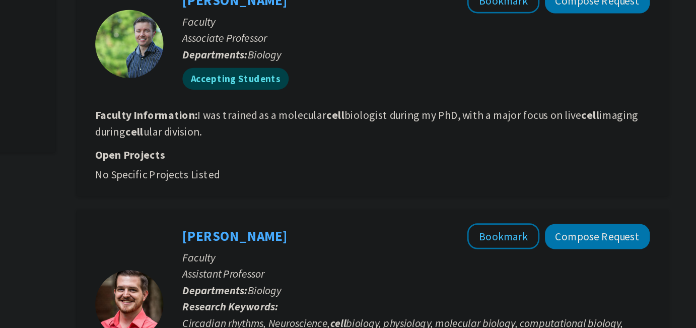
scroll to position [0, 0]
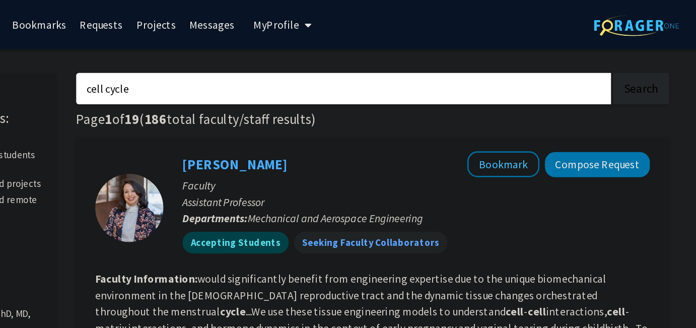
click at [283, 55] on input "cell cycle" at bounding box center [401, 65] width 395 height 23
click at [328, 54] on button "Search" at bounding box center [621, 65] width 41 height 23
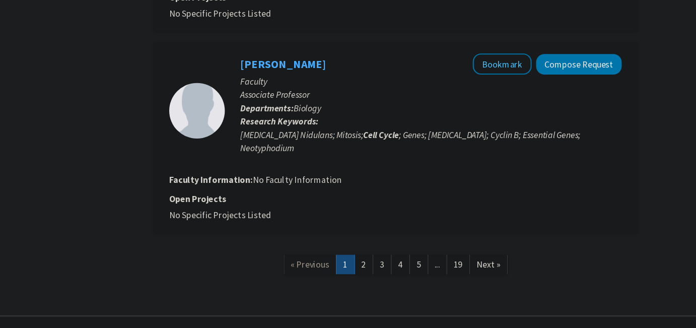
scroll to position [2821, 0]
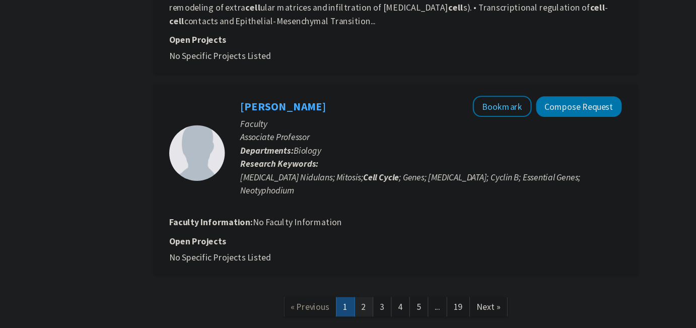
click at [328, 269] on link "2" at bounding box center [394, 278] width 17 height 18
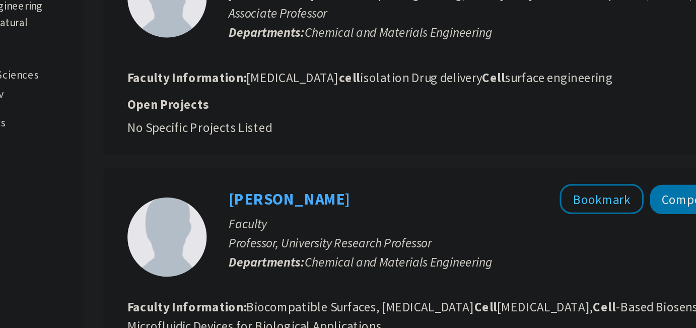
scroll to position [276, 0]
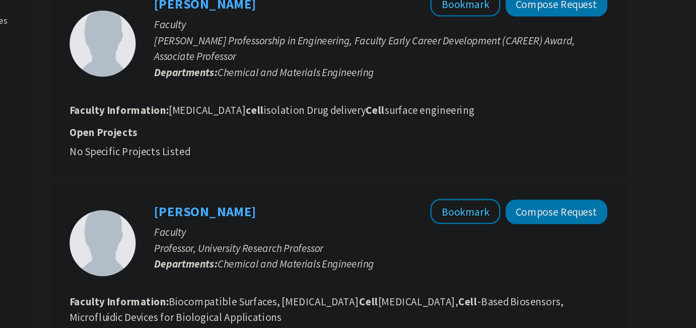
click at [328, 150] on fg-read-more "[MEDICAL_DATA] isolation Drug delivery Cell surface engineering" at bounding box center [410, 148] width 233 height 10
click at [328, 146] on fg-read-more "[MEDICAL_DATA] isolation Drug delivery Cell surface engineering" at bounding box center [410, 148] width 233 height 10
drag, startPoint x: 406, startPoint y: 146, endPoint x: 439, endPoint y: 148, distance: 33.3
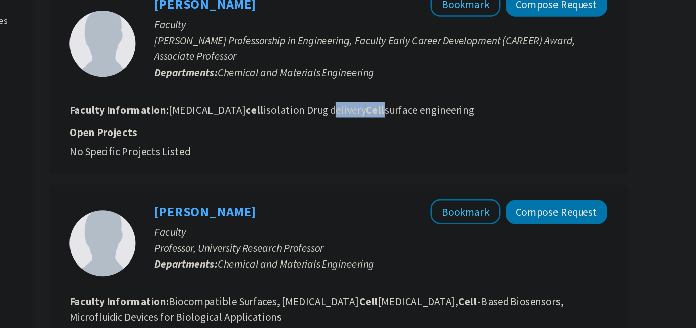
click at [328, 146] on fg-read-more "[MEDICAL_DATA] isolation Drug delivery Cell surface engineering" at bounding box center [410, 148] width 233 height 10
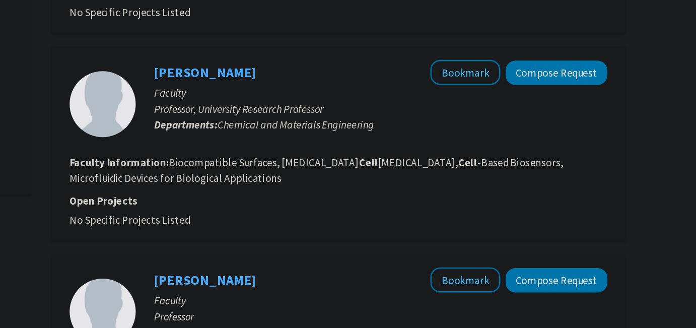
click at [328, 167] on p "Departments: Chemical and Materials Engineering" at bounding box center [455, 173] width 345 height 12
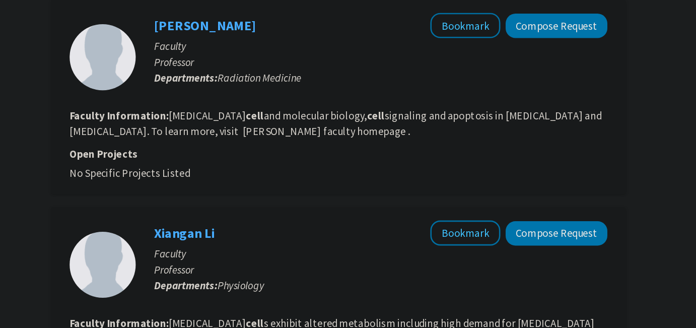
scroll to position [564, 0]
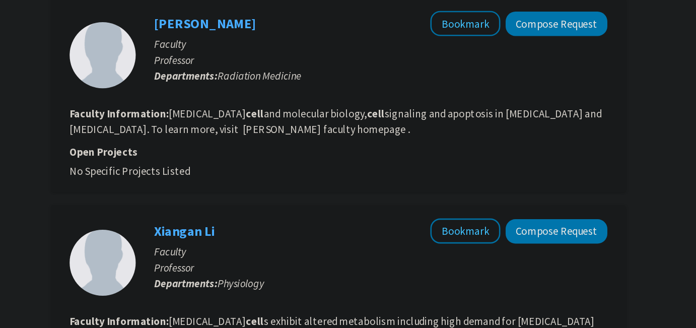
click at [328, 168] on fg-read-more "[MEDICAL_DATA] and molecular biology, cell signaling and apoptosis in [MEDICAL_…" at bounding box center [421, 170] width 405 height 22
click at [328, 175] on section "Faculty Information: [MEDICAL_DATA] and molecular biology, cell signaling and a…" at bounding box center [424, 170] width 410 height 24
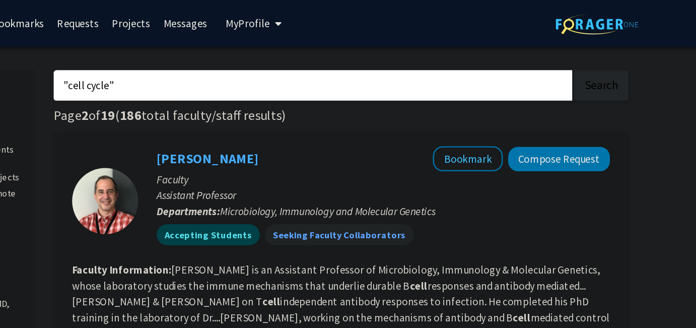
scroll to position [0, 0]
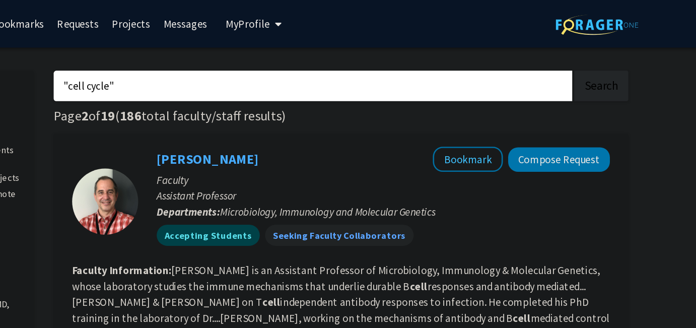
click at [252, 58] on input ""cell cycle"" at bounding box center [401, 65] width 395 height 23
click at [263, 59] on input ""cell cycle"" at bounding box center [401, 65] width 395 height 23
click at [263, 69] on input ""cell cycle"" at bounding box center [401, 65] width 395 height 23
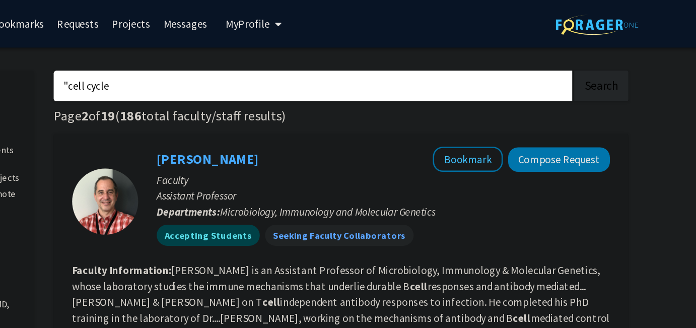
type input "cell cycle"
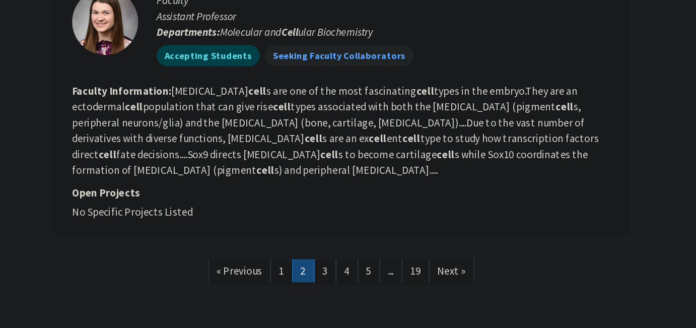
scroll to position [1821, 0]
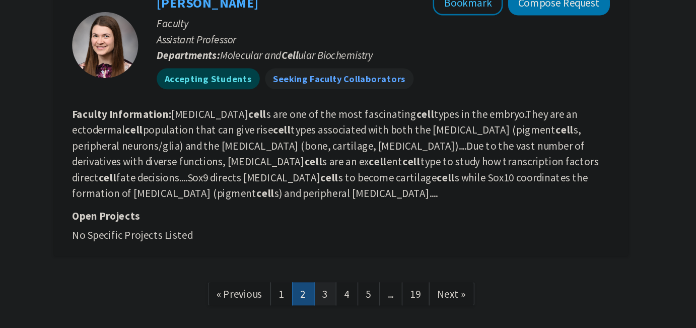
click at [328, 249] on link "3" at bounding box center [411, 258] width 17 height 18
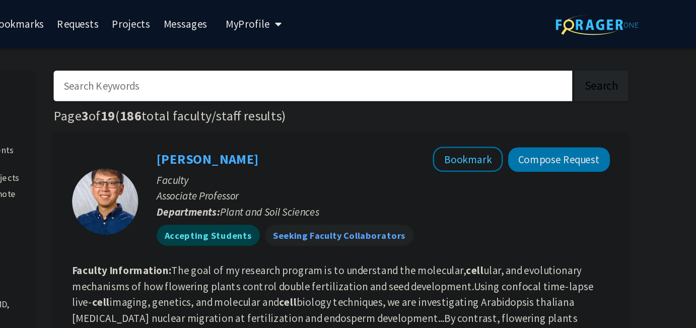
click at [328, 60] on input "Search Keywords" at bounding box center [401, 65] width 395 height 23
type input "hereditary"
click at [328, 54] on button "Search" at bounding box center [621, 65] width 41 height 23
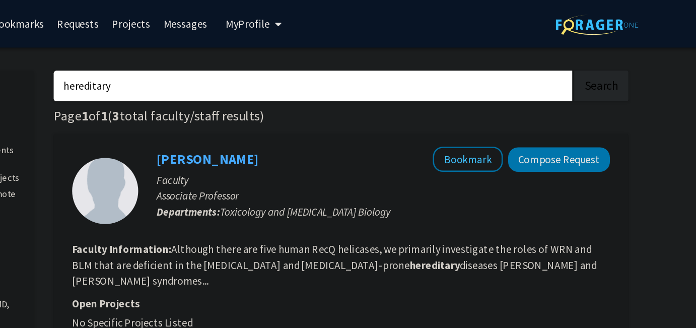
scroll to position [38, 0]
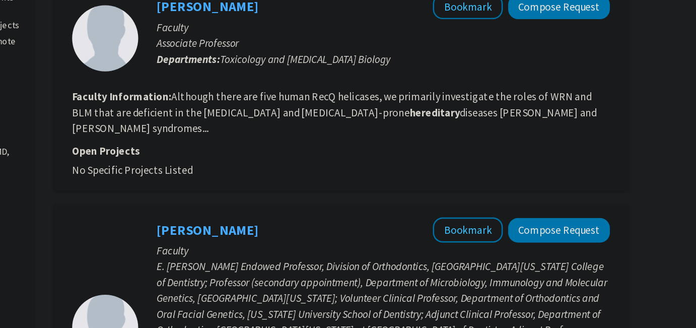
click at [328, 165] on fg-read-more "Although there are five human RecQ helicases, we primarily investigate the role…" at bounding box center [419, 164] width 400 height 34
click at [328, 187] on p "Open Projects" at bounding box center [424, 193] width 410 height 12
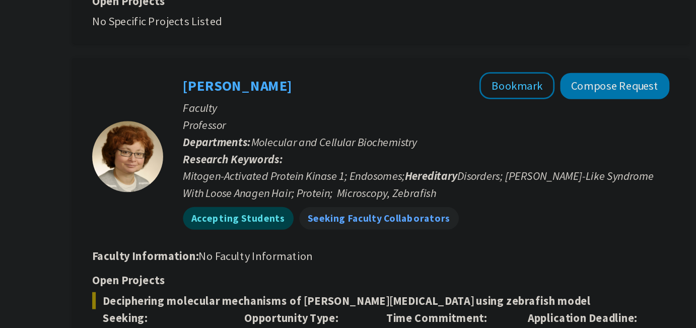
scroll to position [479, 0]
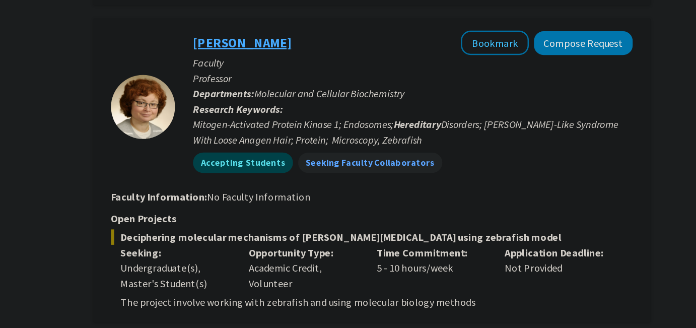
click at [328, 64] on link "[PERSON_NAME]" at bounding box center [322, 70] width 78 height 13
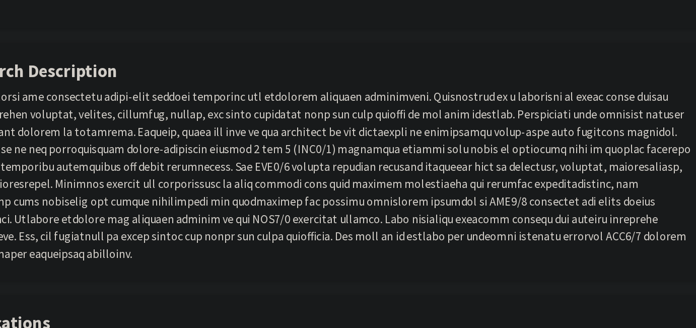
scroll to position [465, 0]
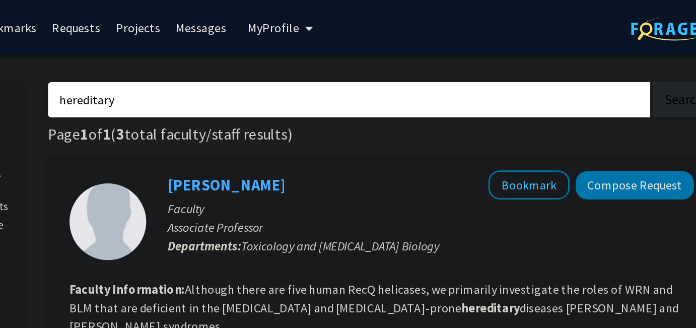
click at [328, 64] on input "hereditary" at bounding box center [401, 65] width 395 height 23
click at [328, 54] on button "Search" at bounding box center [621, 65] width 41 height 23
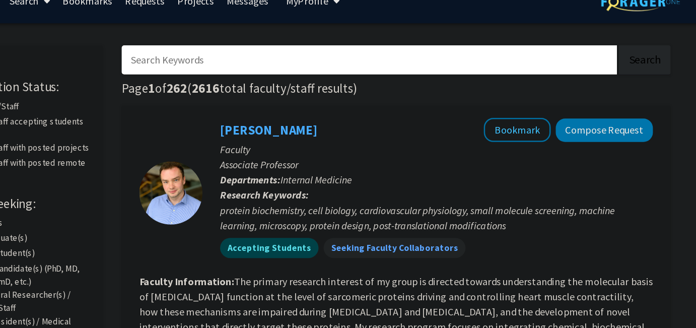
click at [328, 89] on h1 "Page 1 of 262 ( 2616 total faculty/staff results)" at bounding box center [423, 88] width 438 height 12
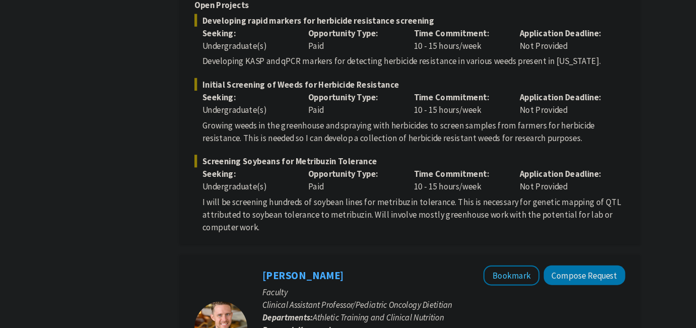
scroll to position [2253, 0]
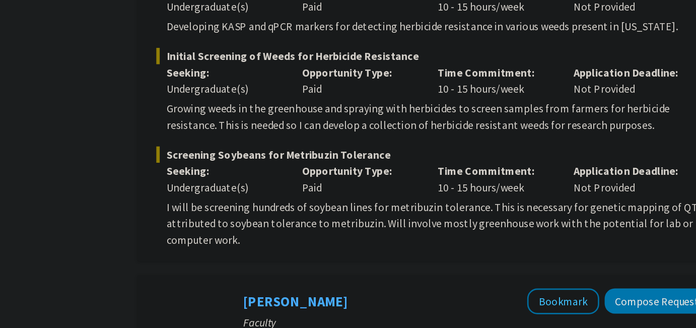
click at [328, 202] on p "I will be screening hundreds of soybean lines for metribuzin tolerance. This is…" at bounding box center [427, 220] width 402 height 36
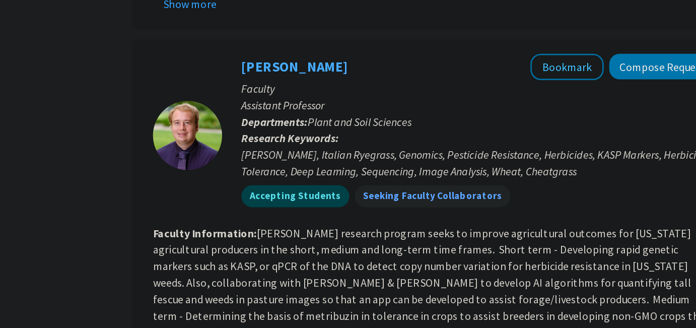
scroll to position [1981, 0]
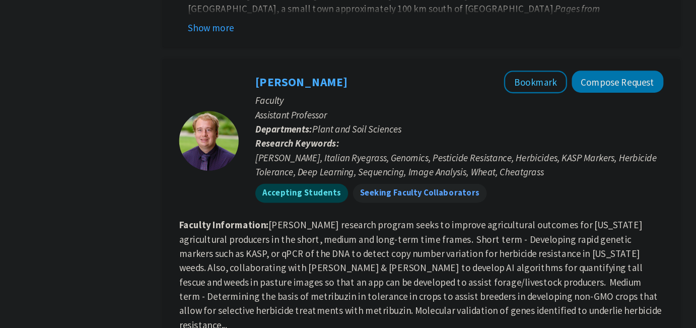
click at [328, 127] on div "[PERSON_NAME], Italian Ryegrass, Genomics, Pesticide Resistance, Herbicides, KA…" at bounding box center [455, 139] width 345 height 24
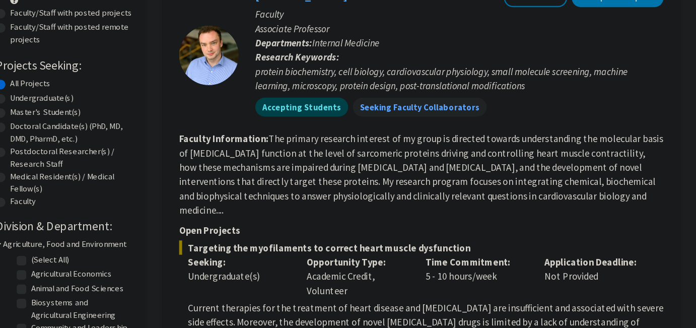
scroll to position [0, 0]
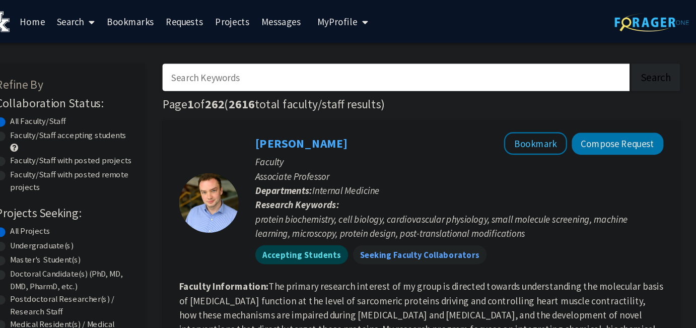
click at [328, 70] on input "Search Keywords" at bounding box center [401, 65] width 395 height 23
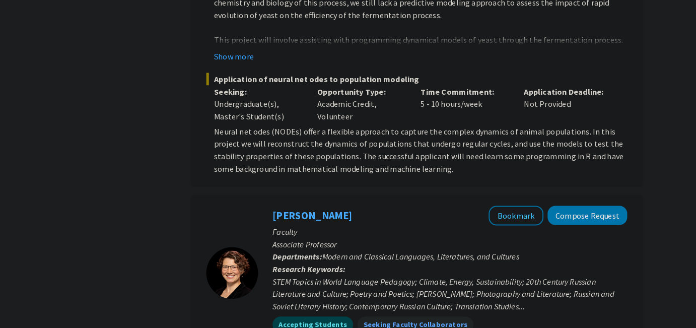
scroll to position [1004, 0]
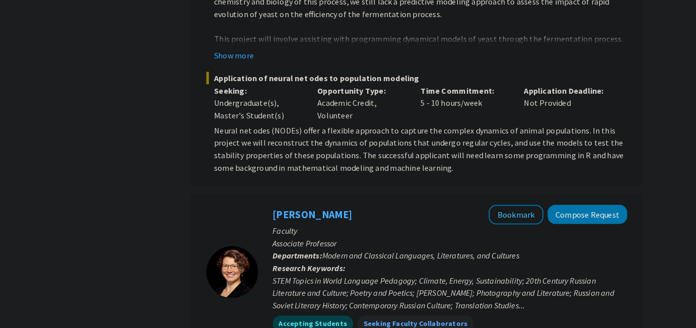
click at [269, 104] on div "Undergraduate(s), Master's Student(s)" at bounding box center [269, 113] width 86 height 24
click at [275, 129] on p "Neural net odes (NODEs) offer a flexible approach to capture the complex dynami…" at bounding box center [427, 152] width 402 height 48
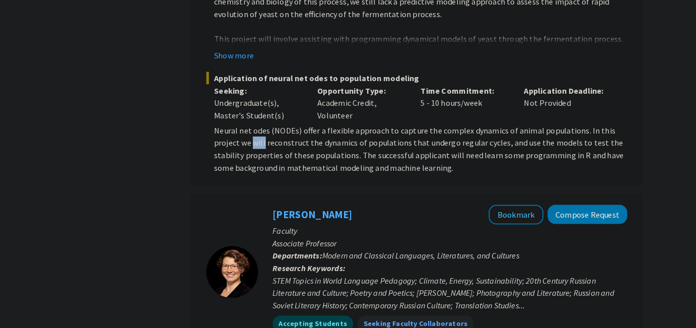
scroll to position [1005, 0]
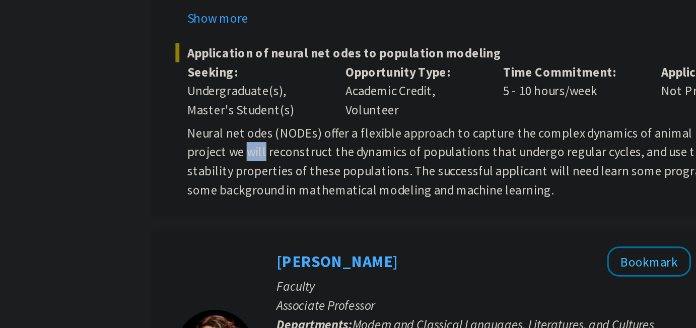
click at [275, 128] on p "Neural net odes (NODEs) offer a flexible approach to capture the complex dynami…" at bounding box center [427, 151] width 402 height 48
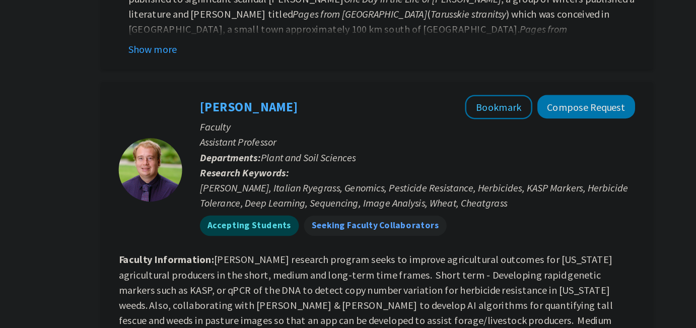
scroll to position [1959, 0]
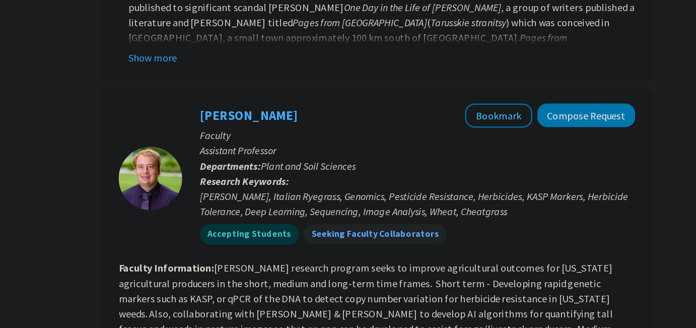
click at [328, 176] on div "Accepting Students Seeking Faculty Collaborators" at bounding box center [455, 186] width 349 height 20
click at [328, 150] on div "[PERSON_NAME], Italian Ryegrass, Genomics, Pesticide Resistance, Herbicides, KA…" at bounding box center [455, 162] width 345 height 24
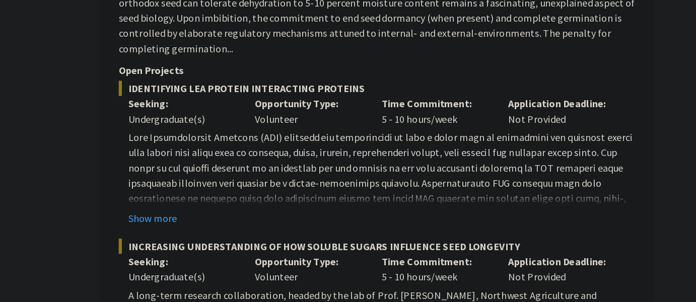
scroll to position [3164, 0]
